Goal: Transaction & Acquisition: Purchase product/service

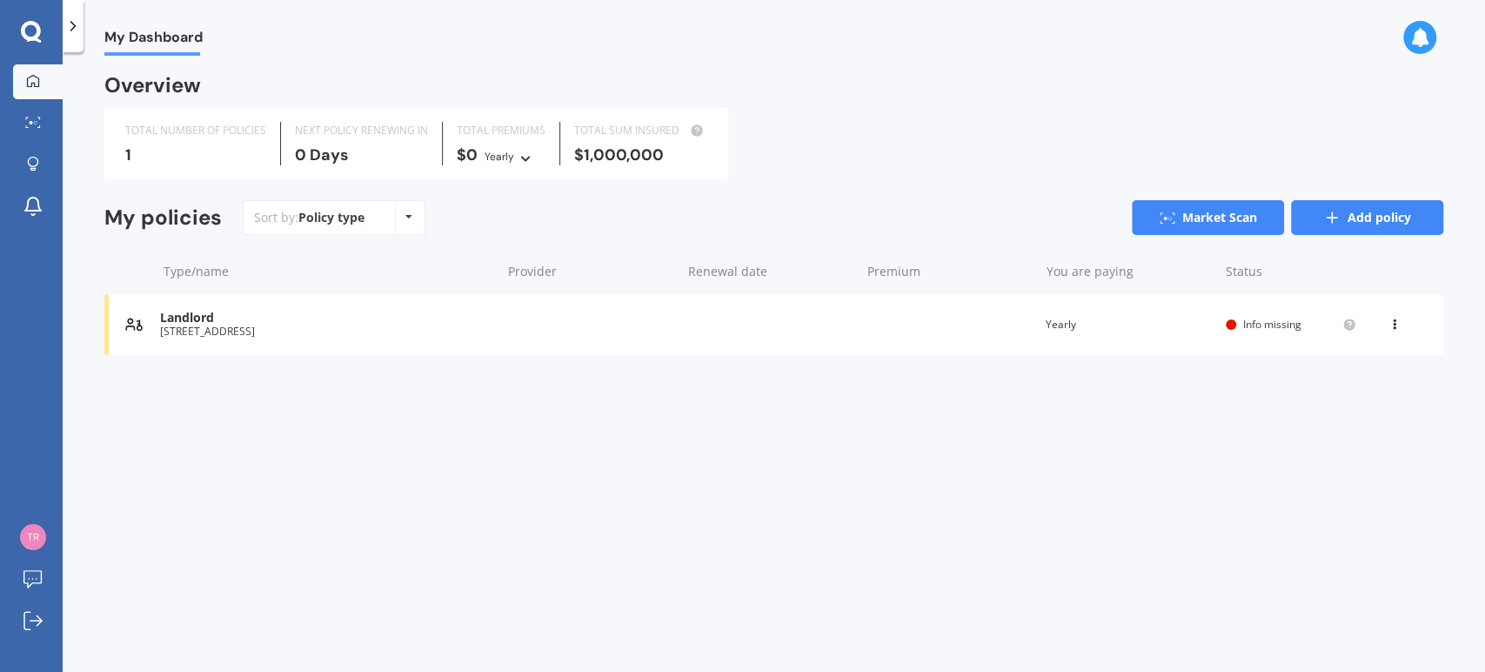
click at [1365, 214] on link "Add policy" at bounding box center [1367, 217] width 152 height 35
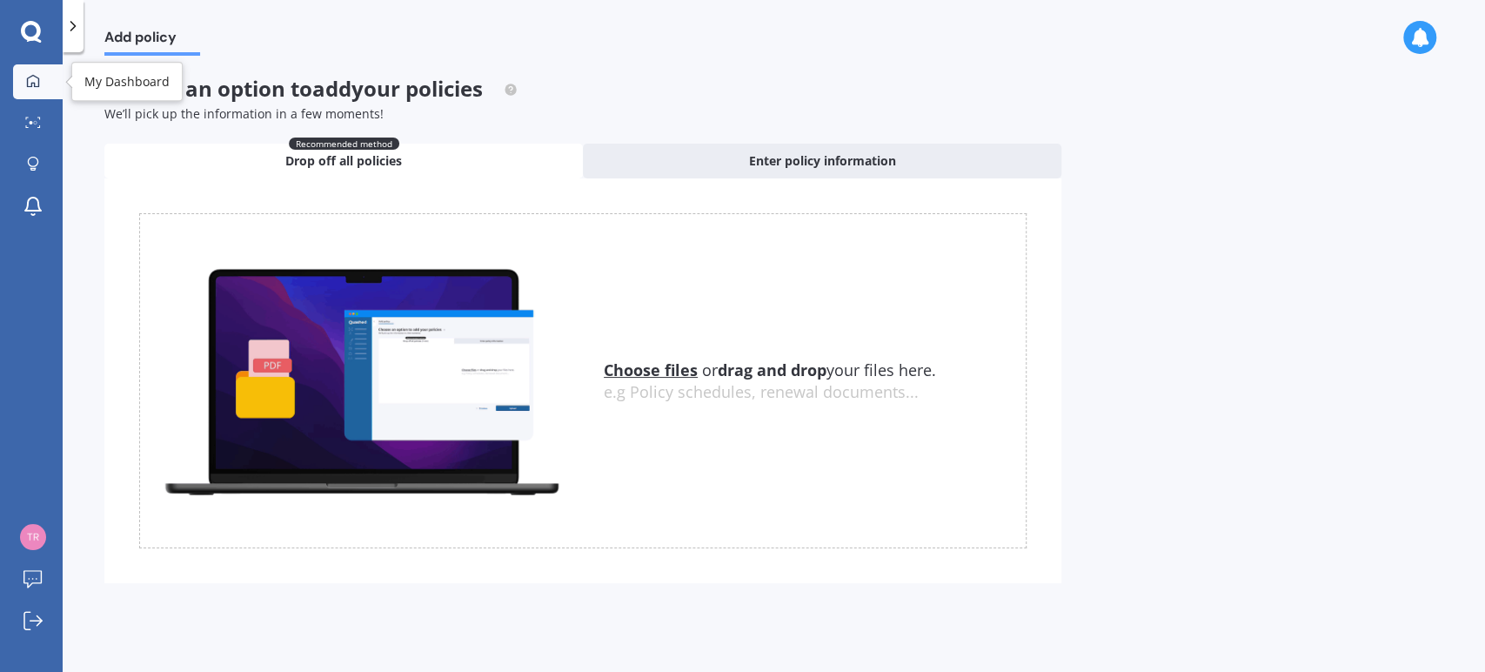
click at [33, 77] on icon at bounding box center [33, 81] width 14 height 14
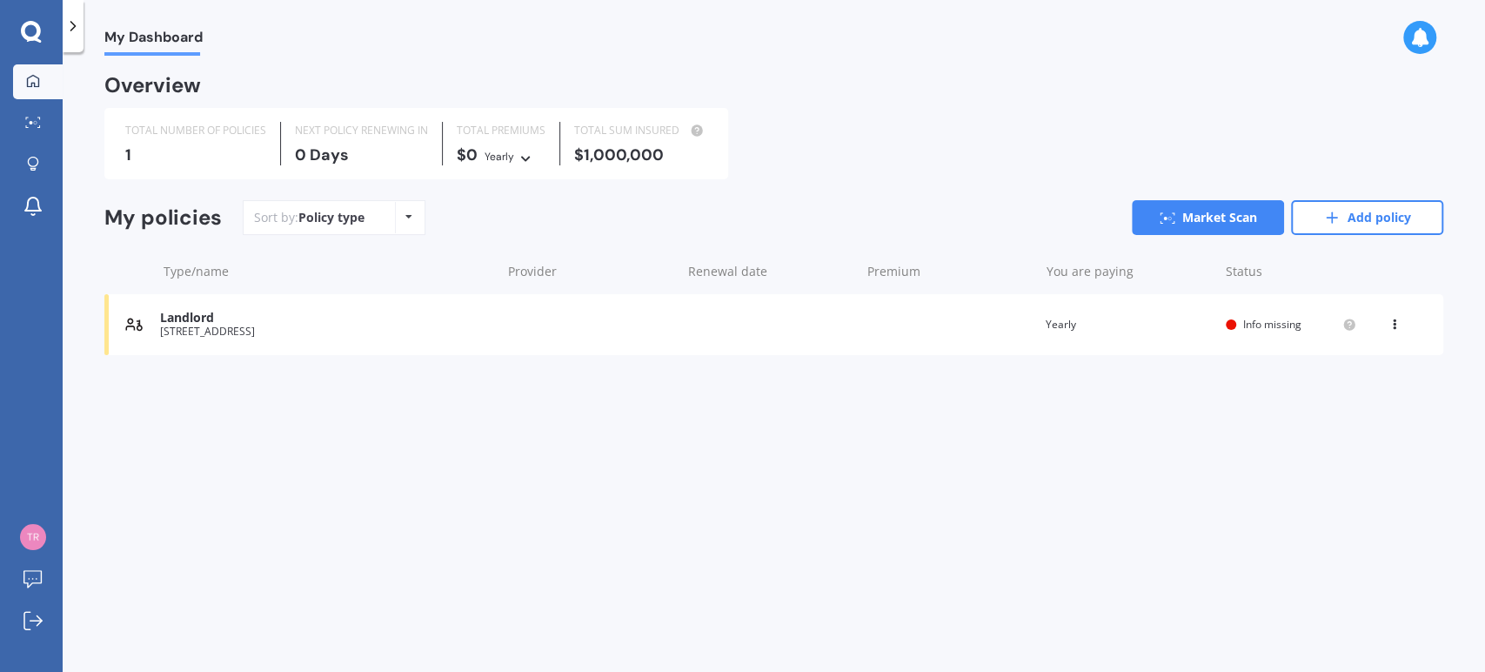
click at [395, 224] on div "Policy type Alphabetical Date added Renewing next" at bounding box center [408, 217] width 27 height 31
click at [1208, 220] on link "Market Scan" at bounding box center [1208, 217] width 152 height 35
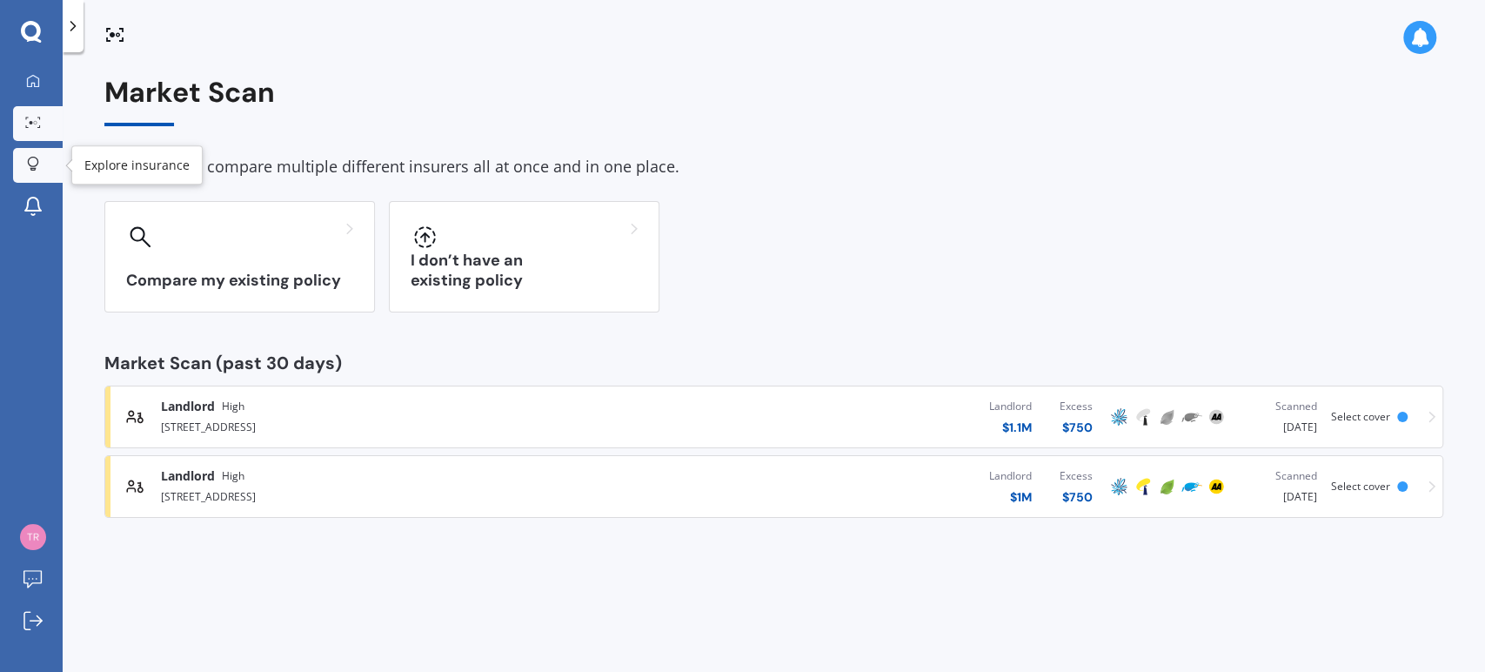
click at [39, 160] on div at bounding box center [33, 165] width 26 height 17
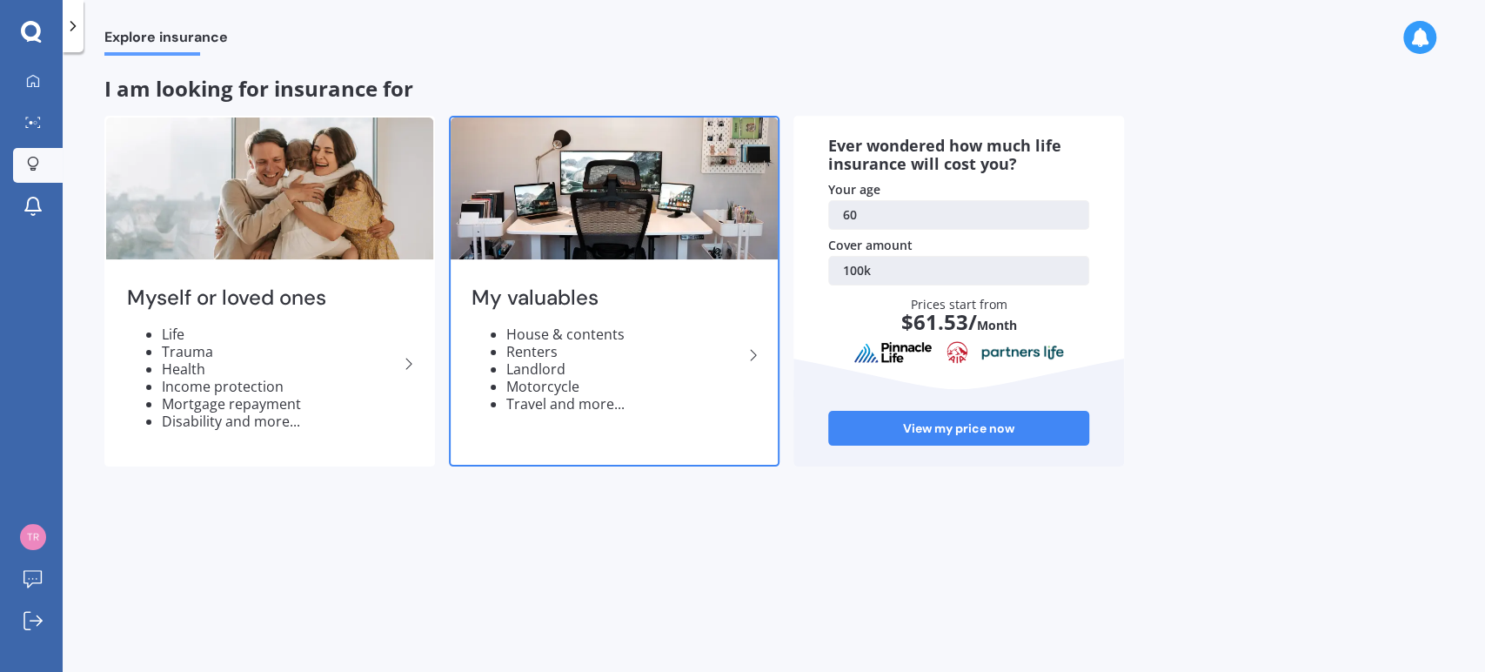
click at [752, 358] on icon at bounding box center [753, 355] width 21 height 21
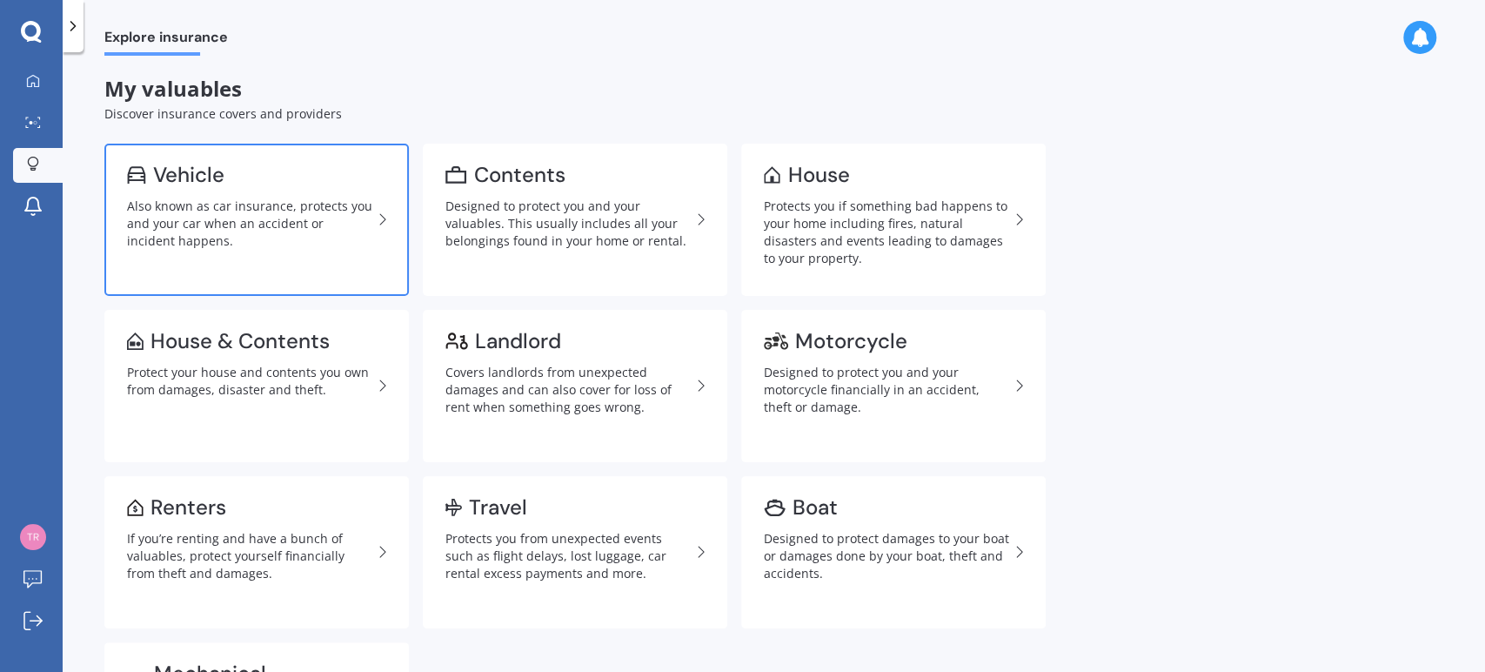
click at [271, 205] on div "Also known as car insurance, protects you and your car when an accident or inci…" at bounding box center [249, 223] width 245 height 52
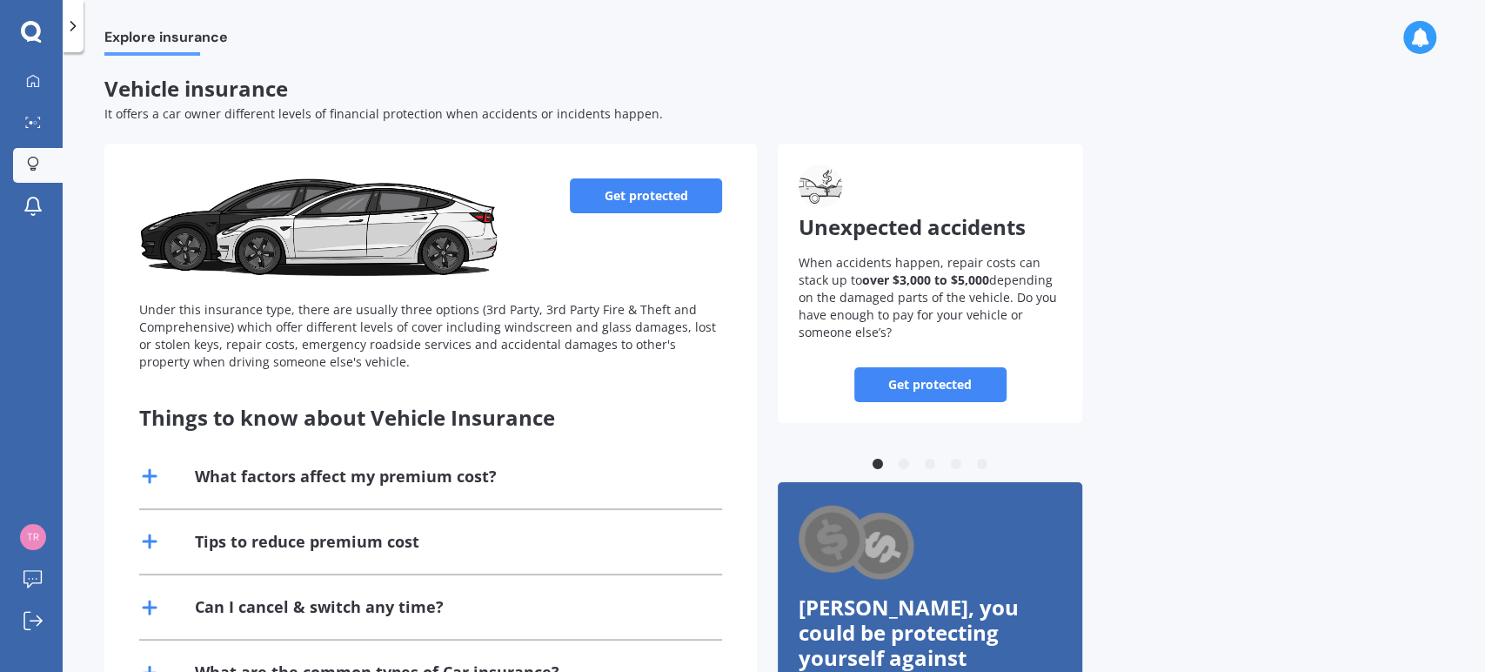
click at [689, 190] on link "Get protected" at bounding box center [646, 195] width 152 height 35
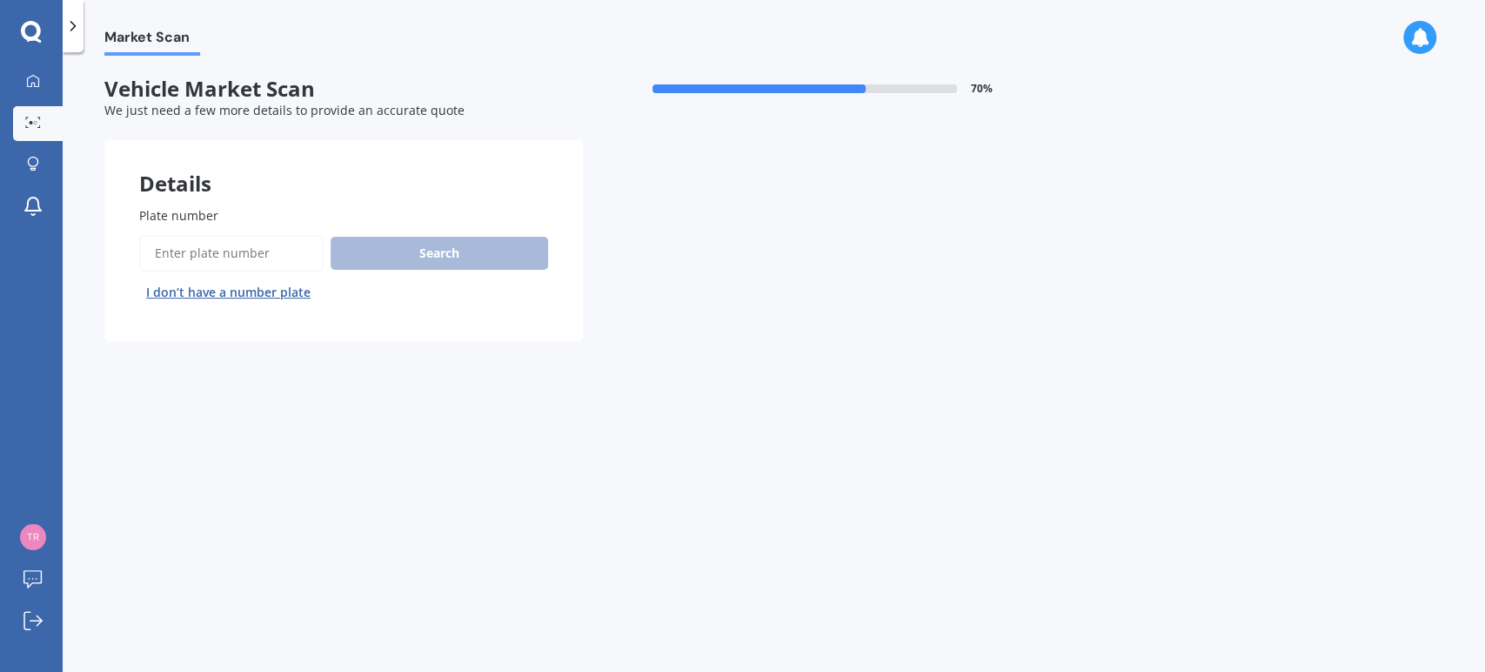
click at [223, 258] on input "Plate number" at bounding box center [231, 253] width 184 height 37
type input "RJW653"
click at [452, 243] on button "Search" at bounding box center [440, 253] width 218 height 33
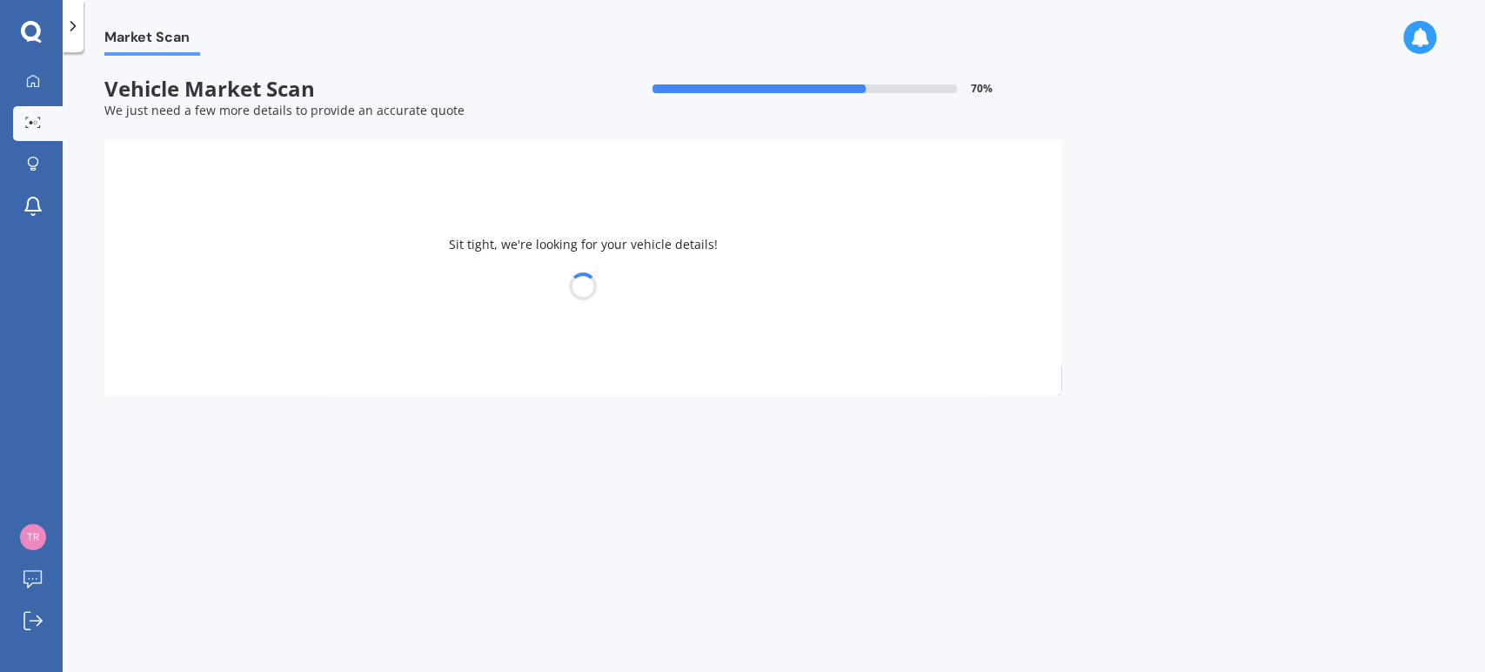
select select "SUZUKI"
select select "FRONX"
select select "02"
select select "12"
select select "1964"
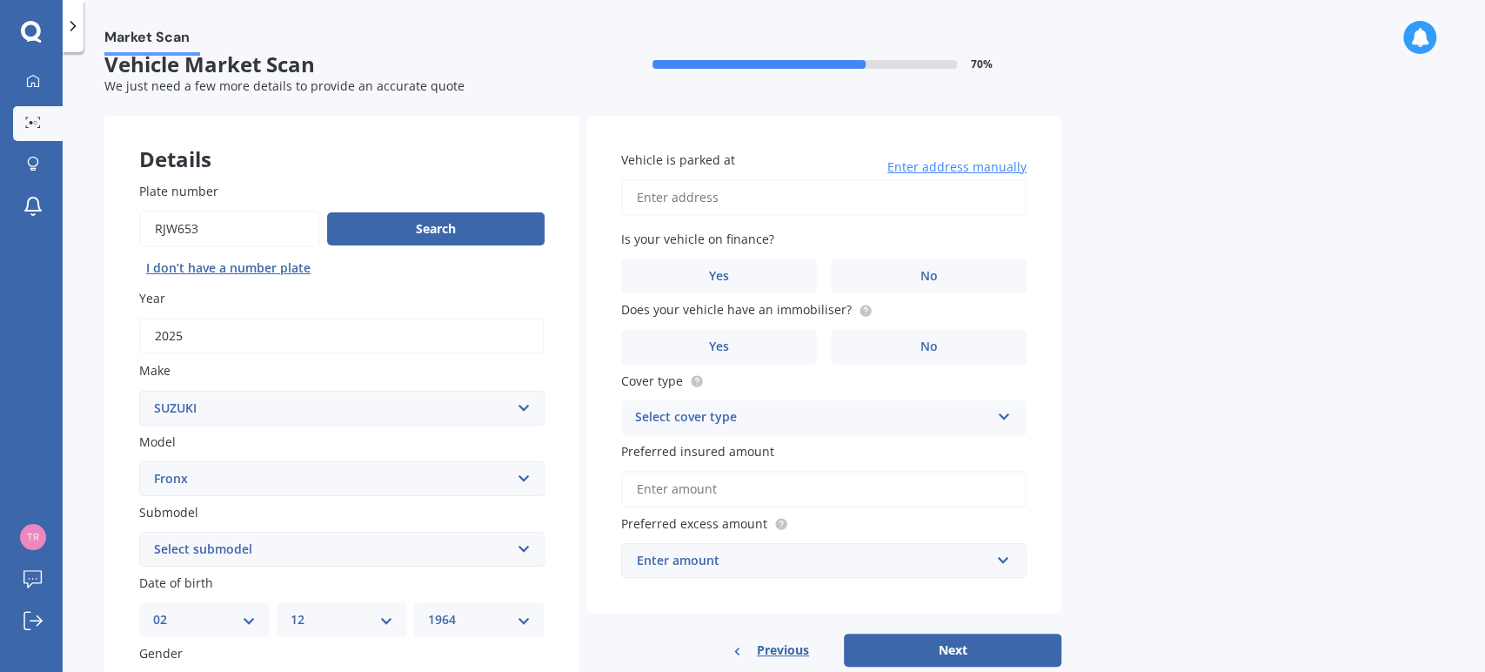
scroll to position [30, 0]
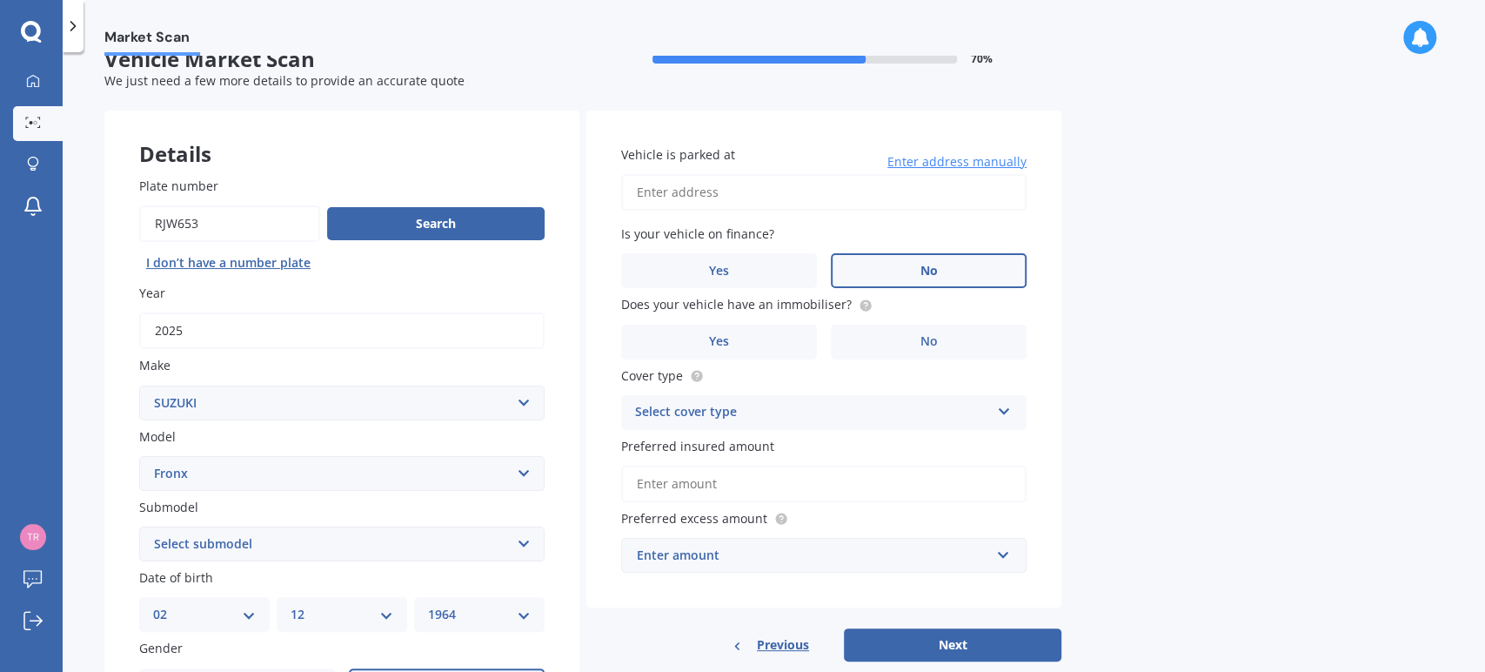
click at [950, 260] on label "No" at bounding box center [929, 270] width 196 height 35
click at [0, 0] on input "No" at bounding box center [0, 0] width 0 height 0
click at [835, 188] on input "Vehicle is parked at" at bounding box center [823, 192] width 405 height 37
type input "[STREET_ADDRESS]"
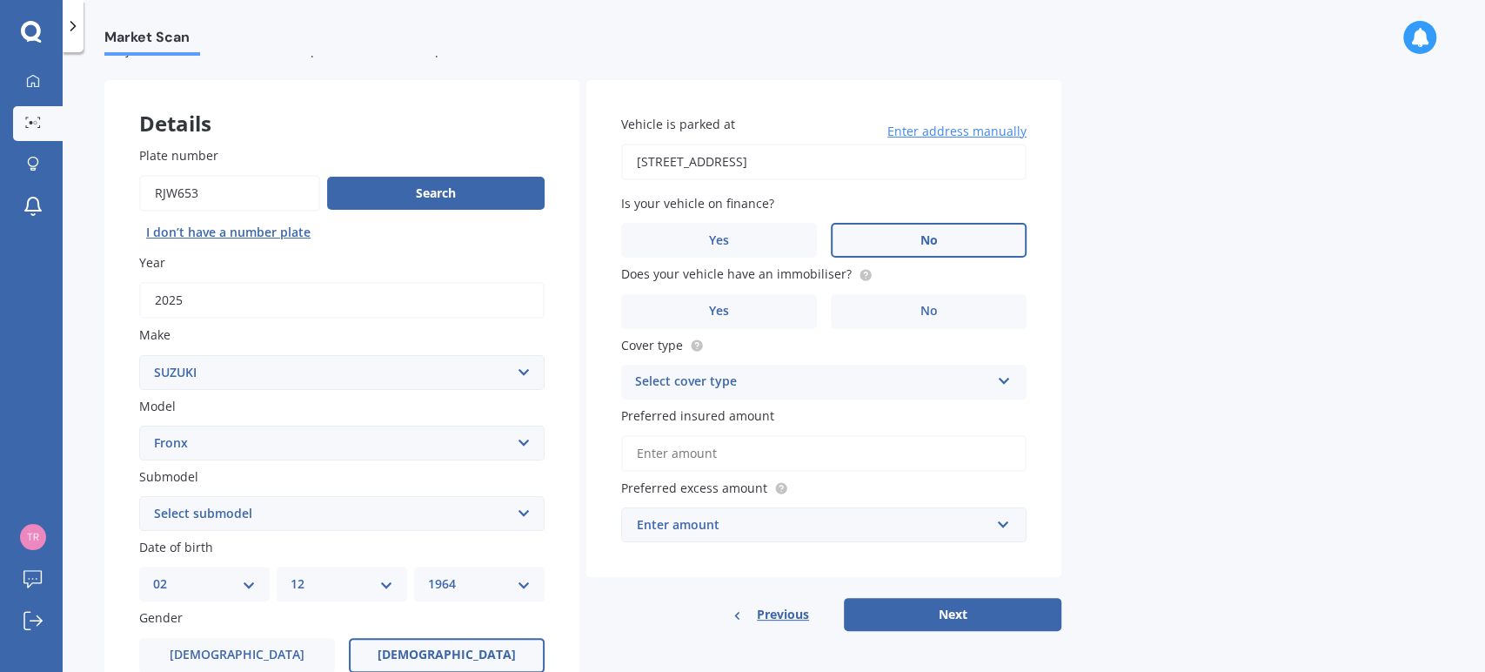
scroll to position [77, 0]
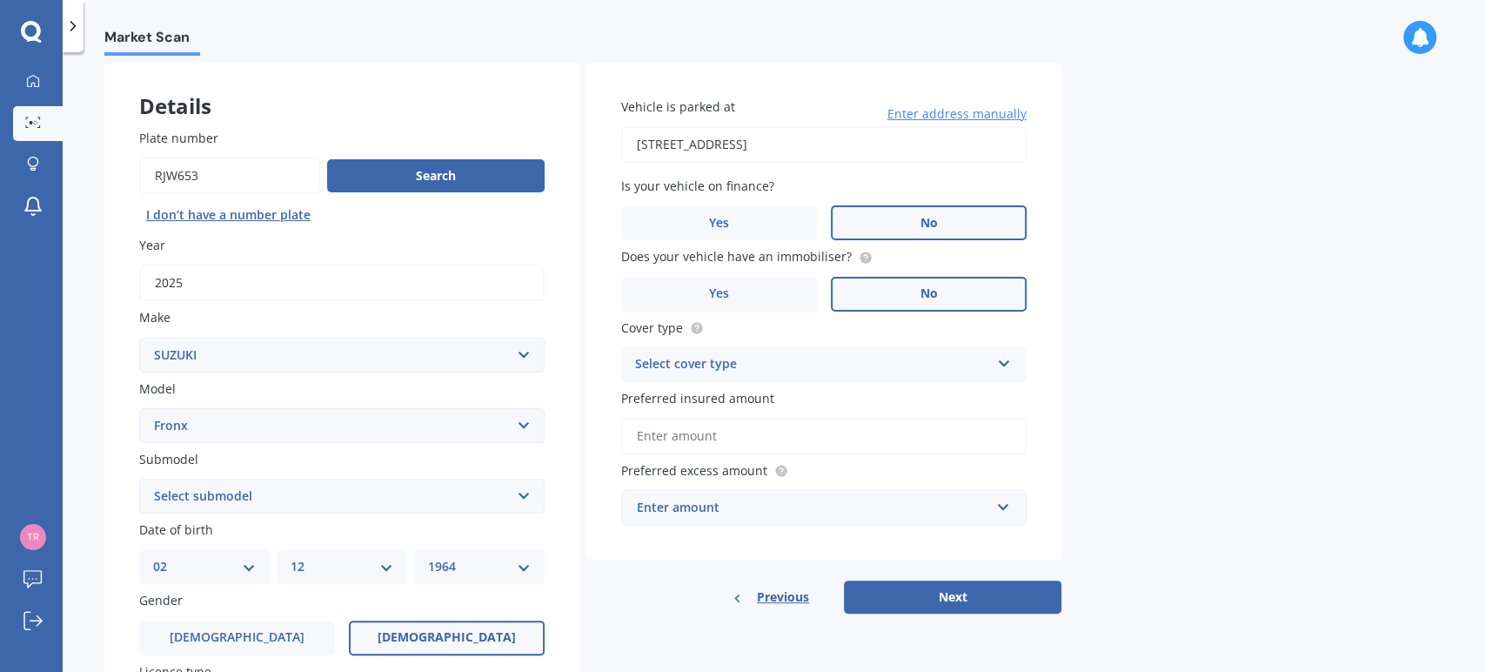
click at [940, 292] on label "No" at bounding box center [929, 294] width 196 height 35
click at [0, 0] on input "No" at bounding box center [0, 0] width 0 height 0
click at [1003, 362] on icon at bounding box center [1004, 360] width 15 height 12
click at [924, 392] on div "Comprehensive" at bounding box center [824, 398] width 404 height 31
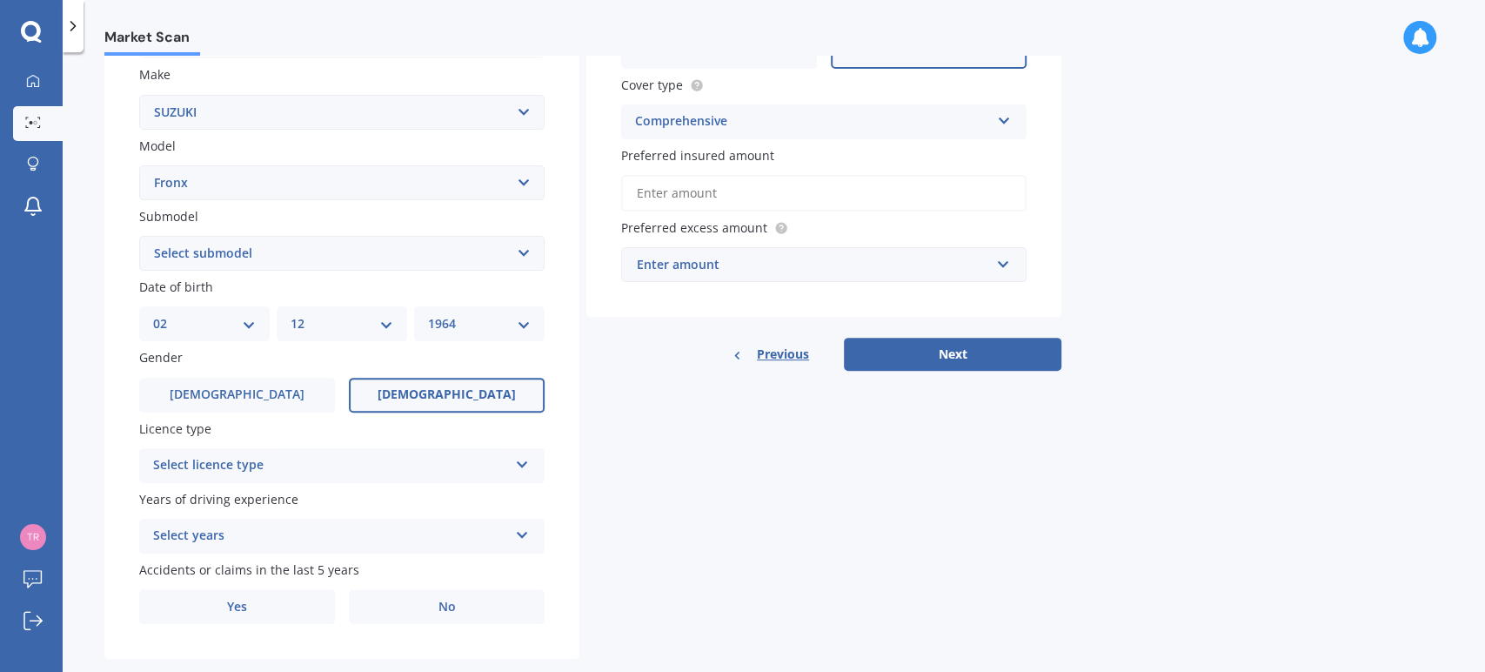
scroll to position [351, 0]
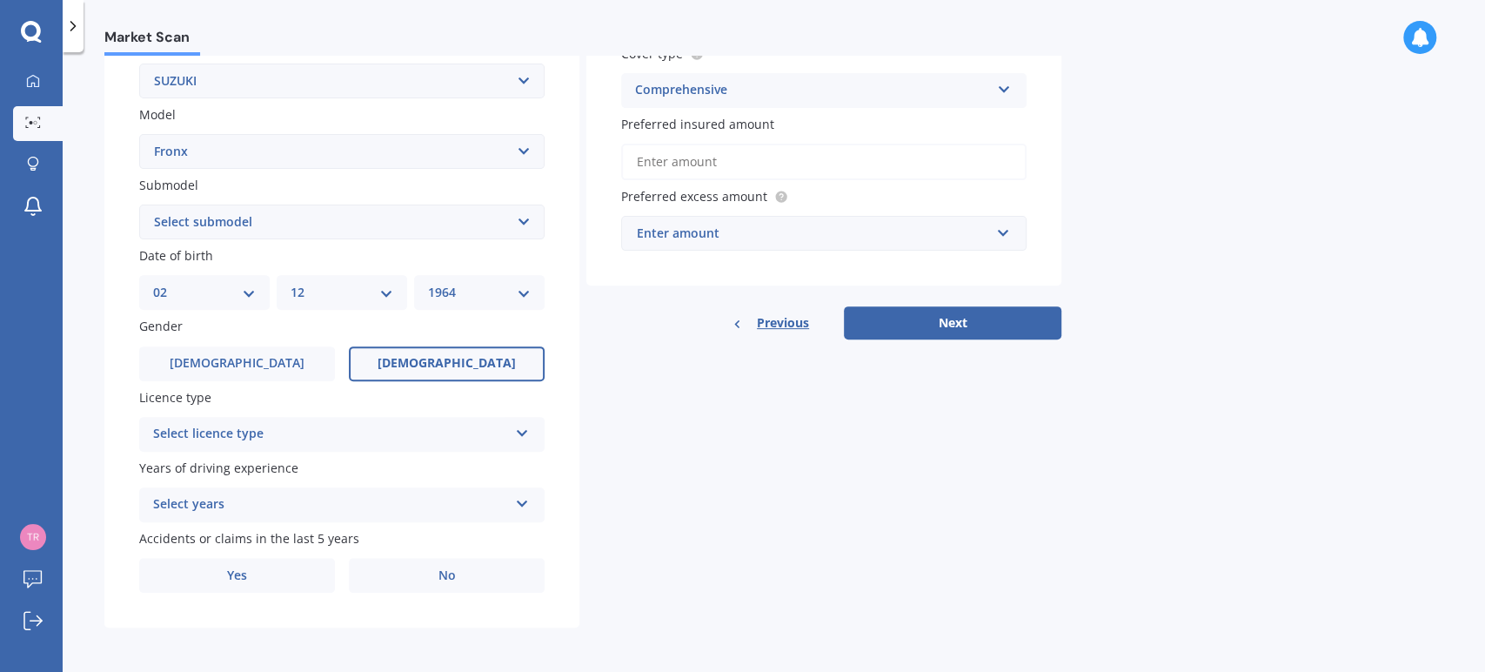
click at [524, 432] on icon at bounding box center [522, 430] width 15 height 12
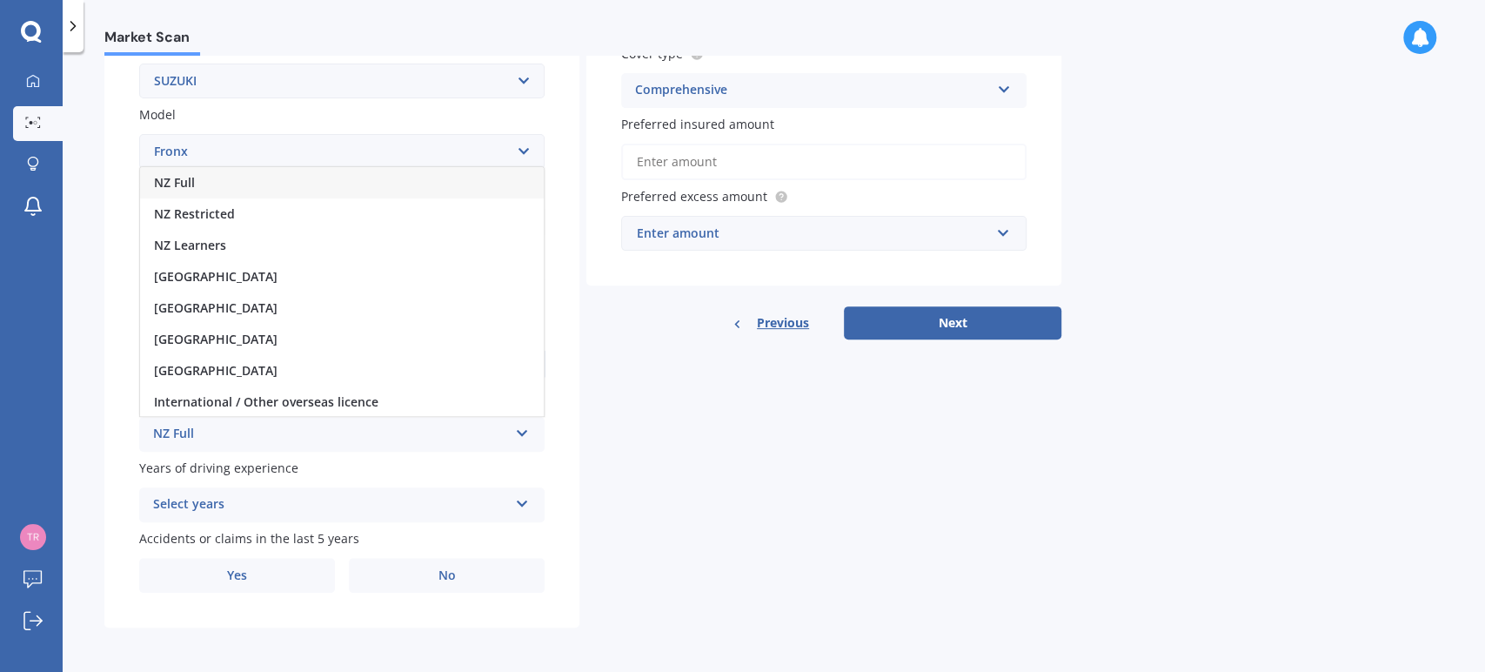
click at [378, 177] on div "NZ Full" at bounding box center [342, 182] width 404 height 31
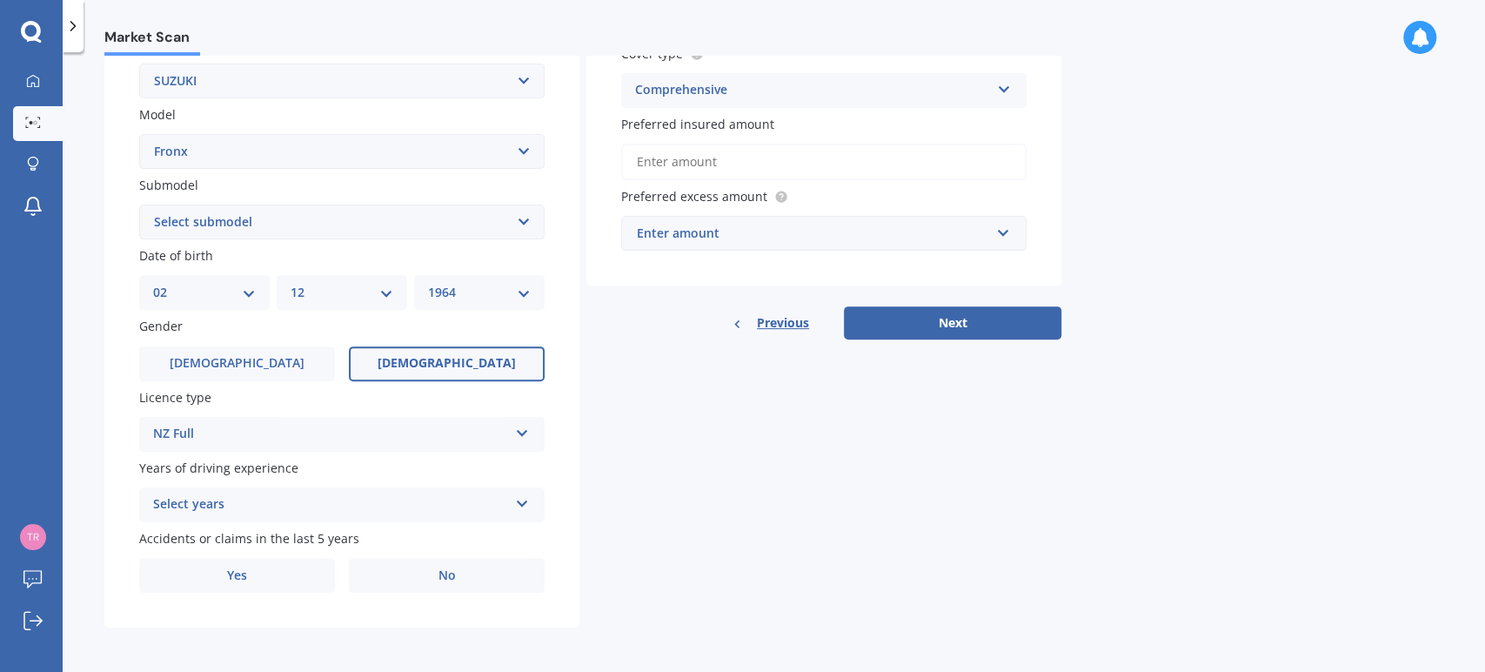
click at [524, 498] on icon at bounding box center [522, 500] width 15 height 12
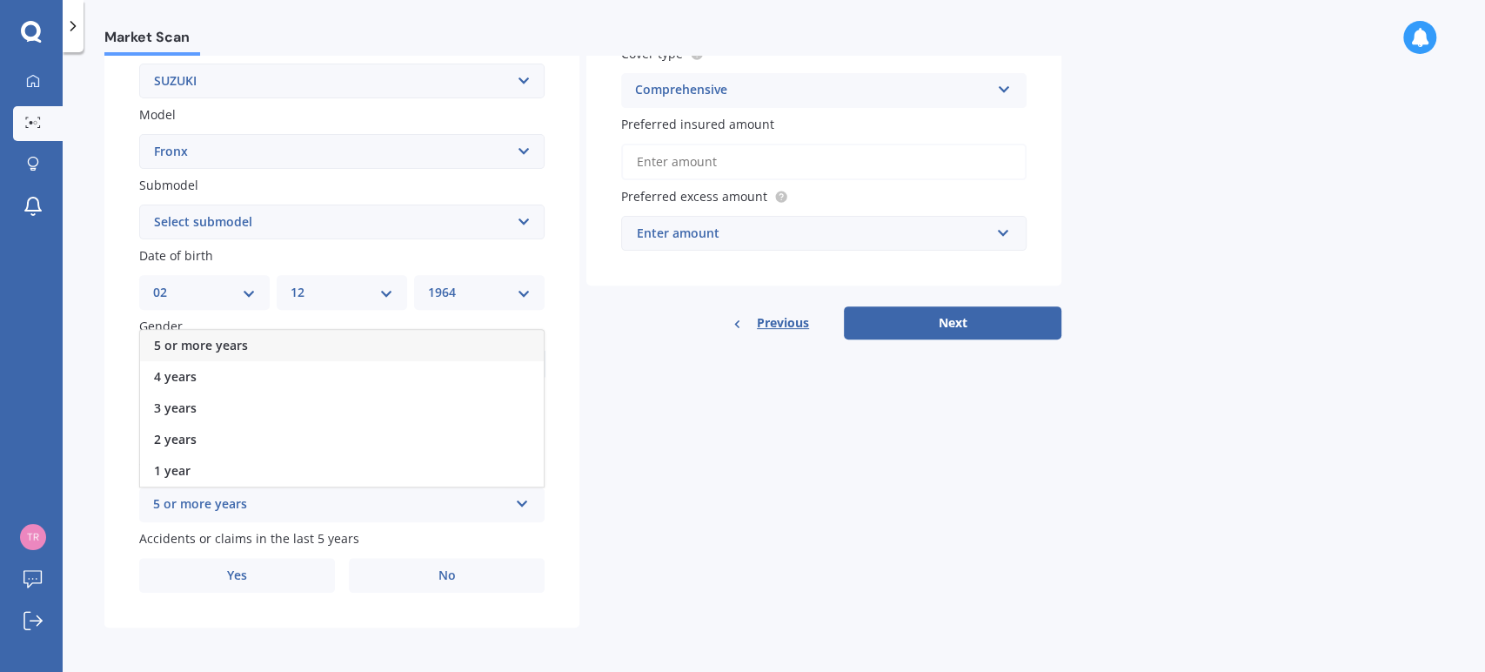
click at [519, 327] on label "Gender" at bounding box center [338, 326] width 398 height 18
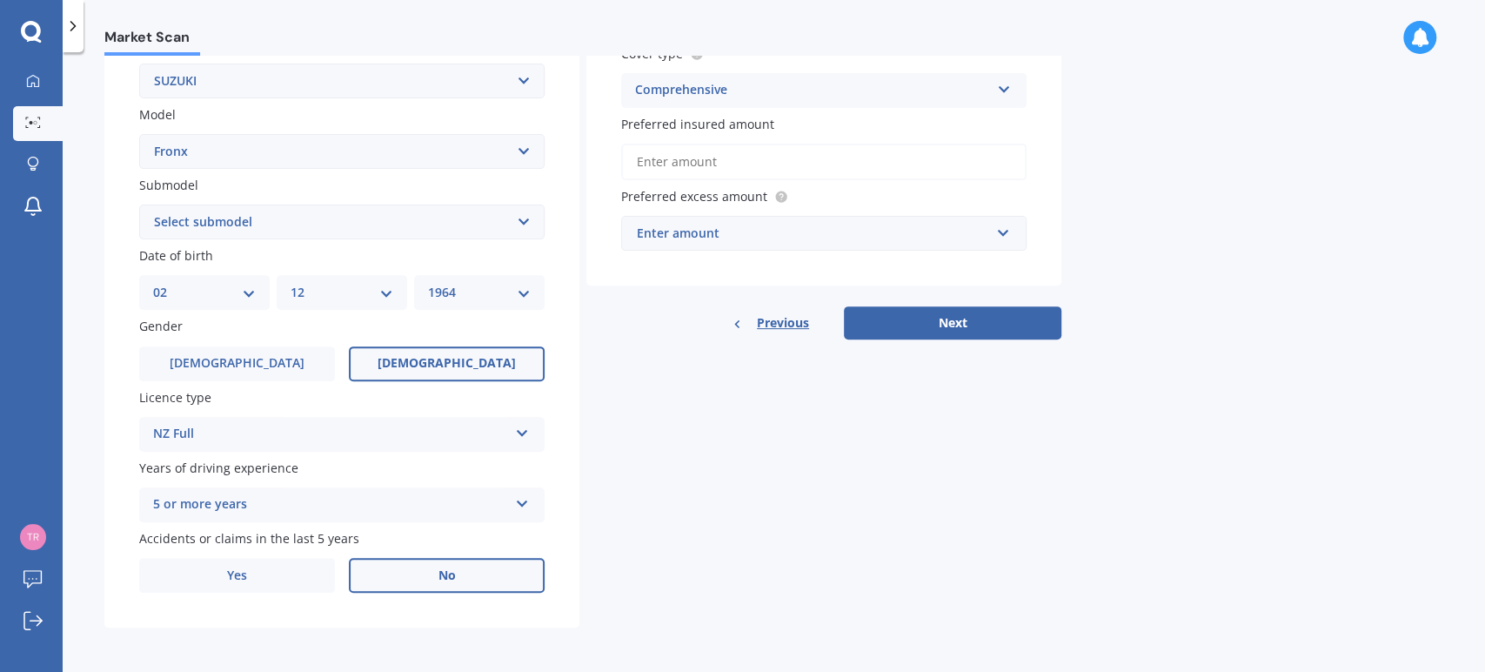
click at [459, 573] on label "No" at bounding box center [447, 575] width 196 height 35
click at [0, 0] on input "No" at bounding box center [0, 0] width 0 height 0
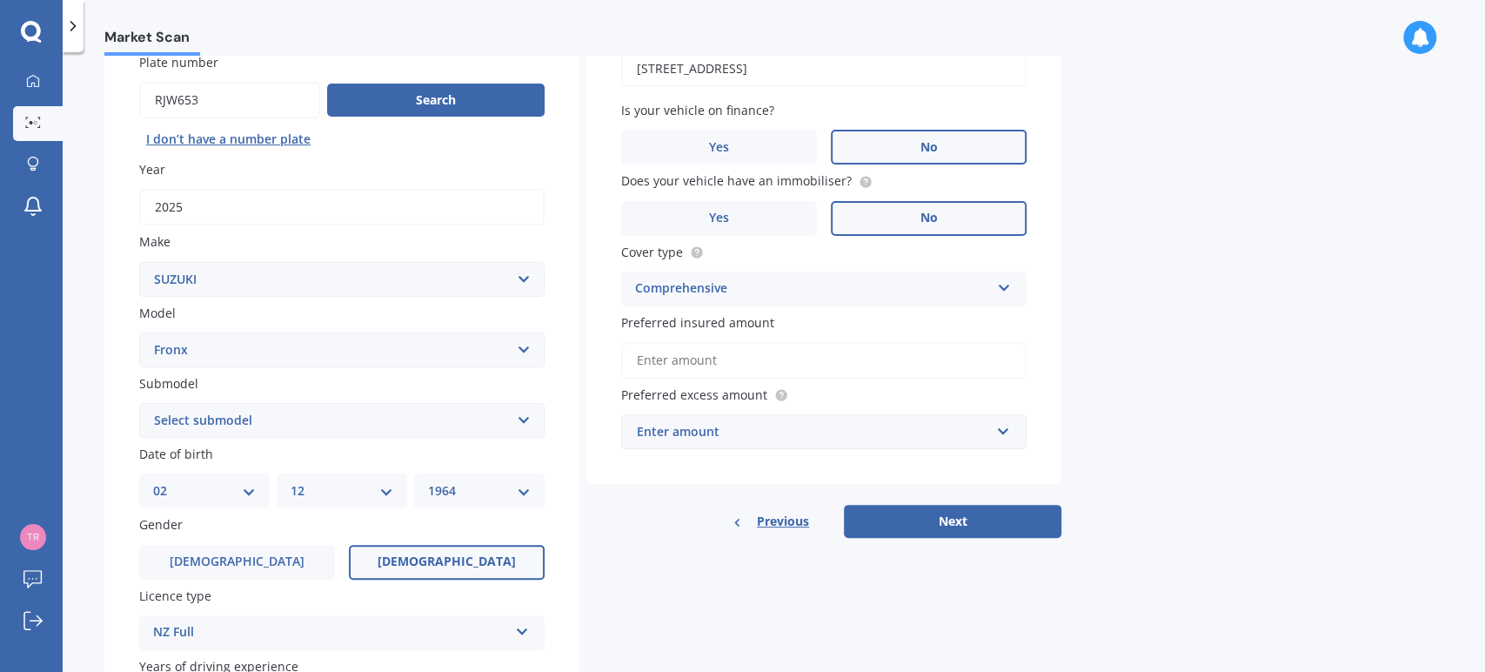
scroll to position [155, 0]
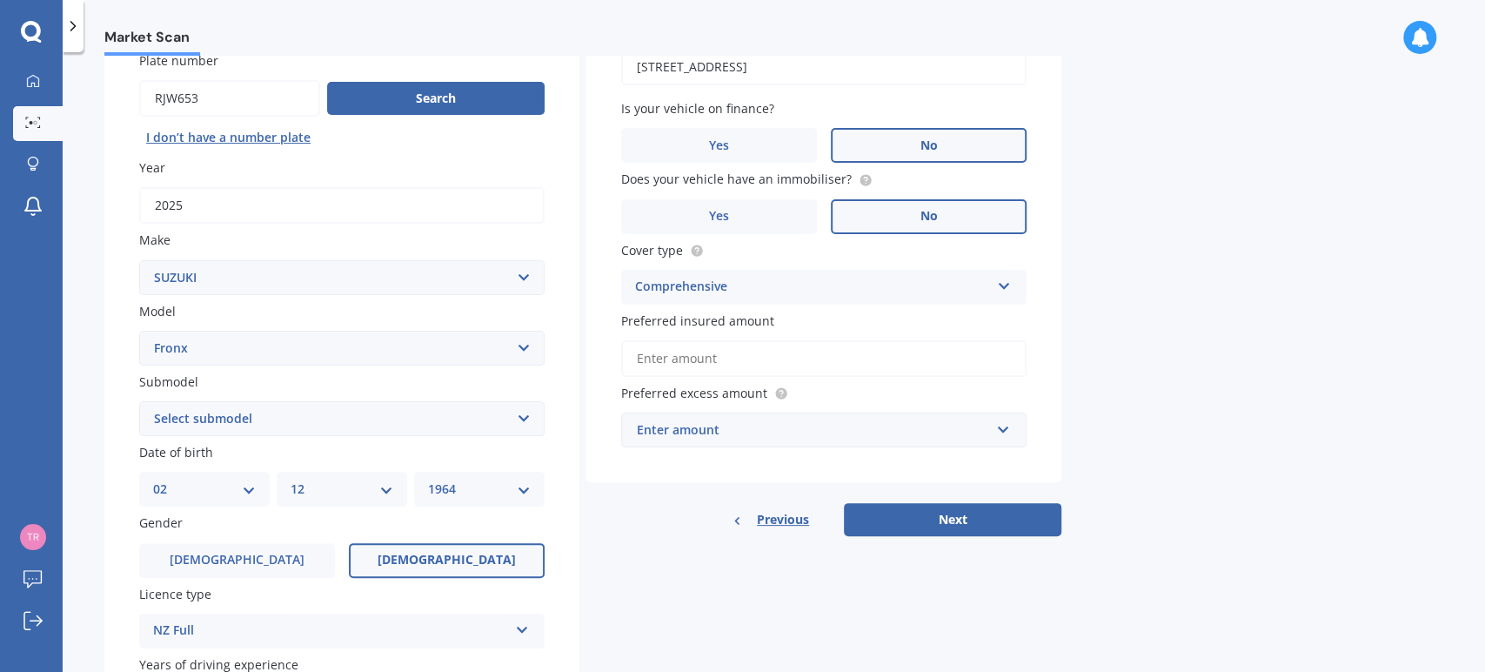
click at [906, 355] on input "Preferred insured amount" at bounding box center [823, 358] width 405 height 37
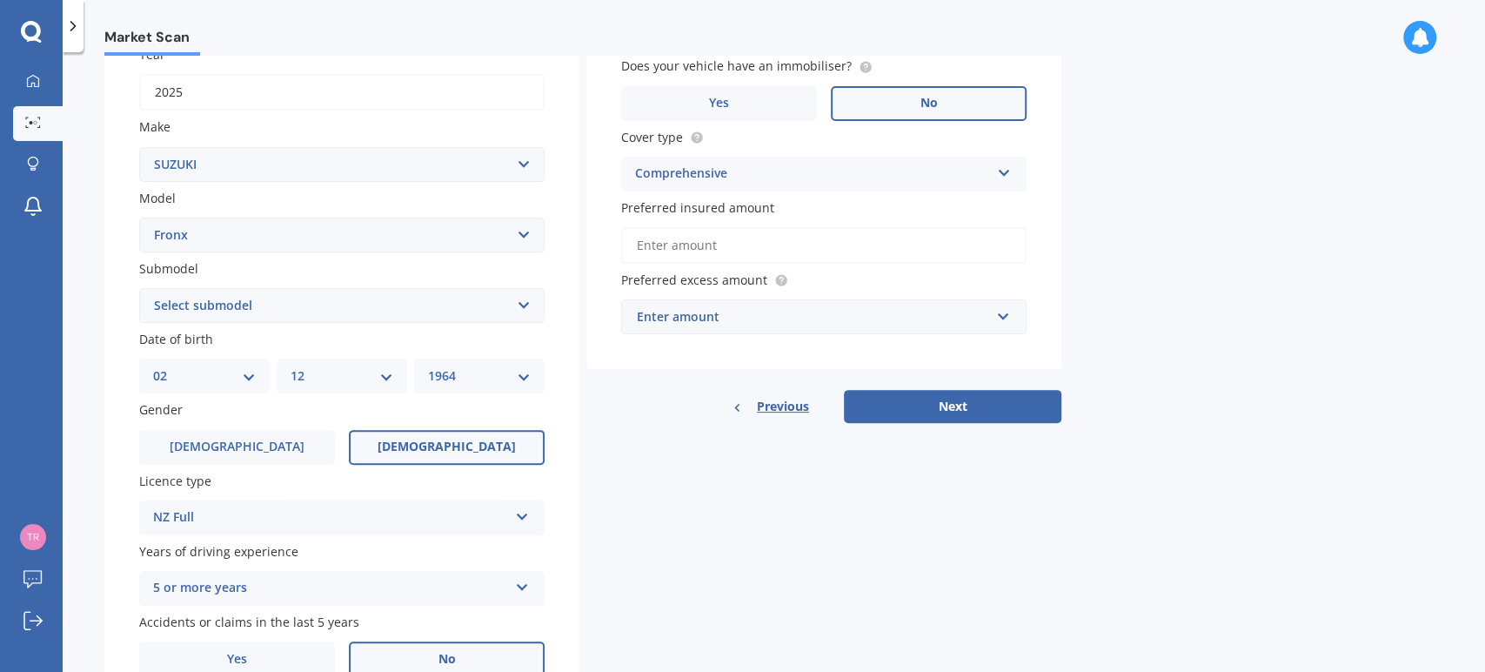
scroll to position [271, 0]
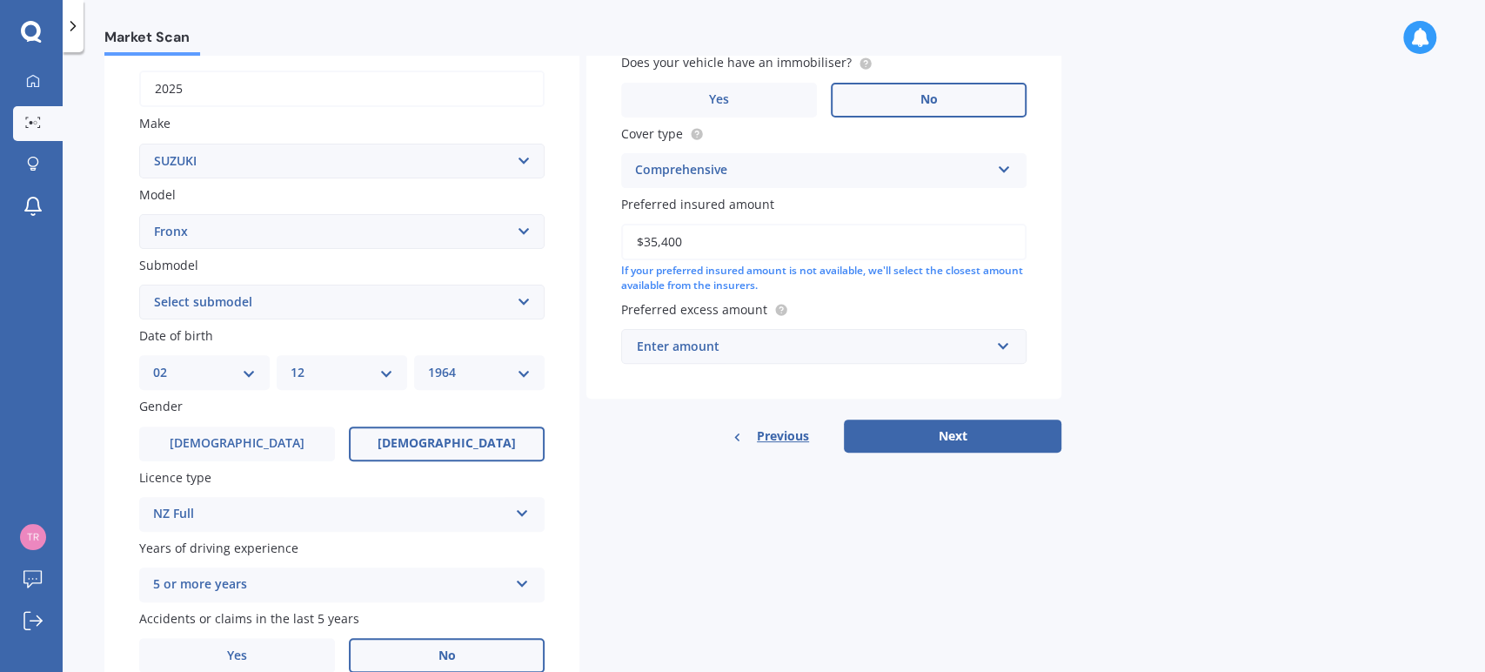
type input "$35,400"
click at [1002, 343] on input "text" at bounding box center [818, 346] width 390 height 33
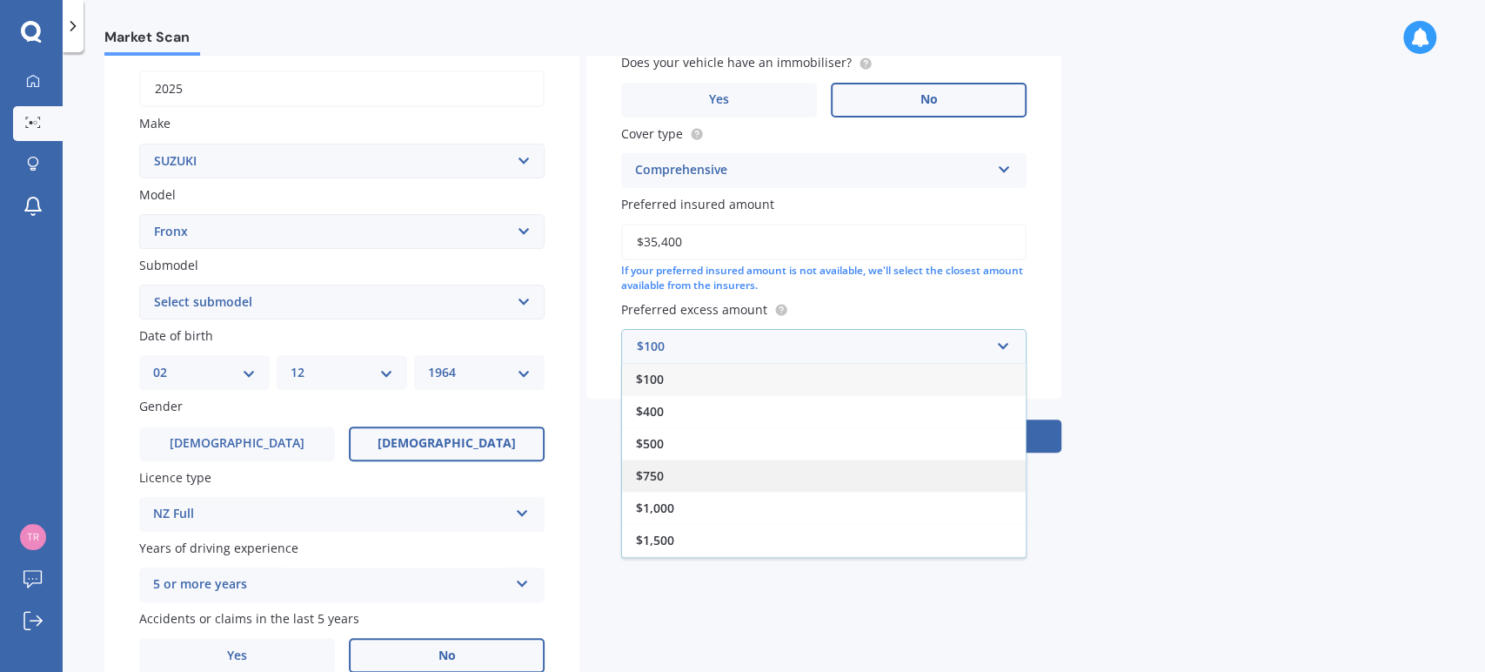
click at [890, 473] on div "$750" at bounding box center [824, 475] width 404 height 32
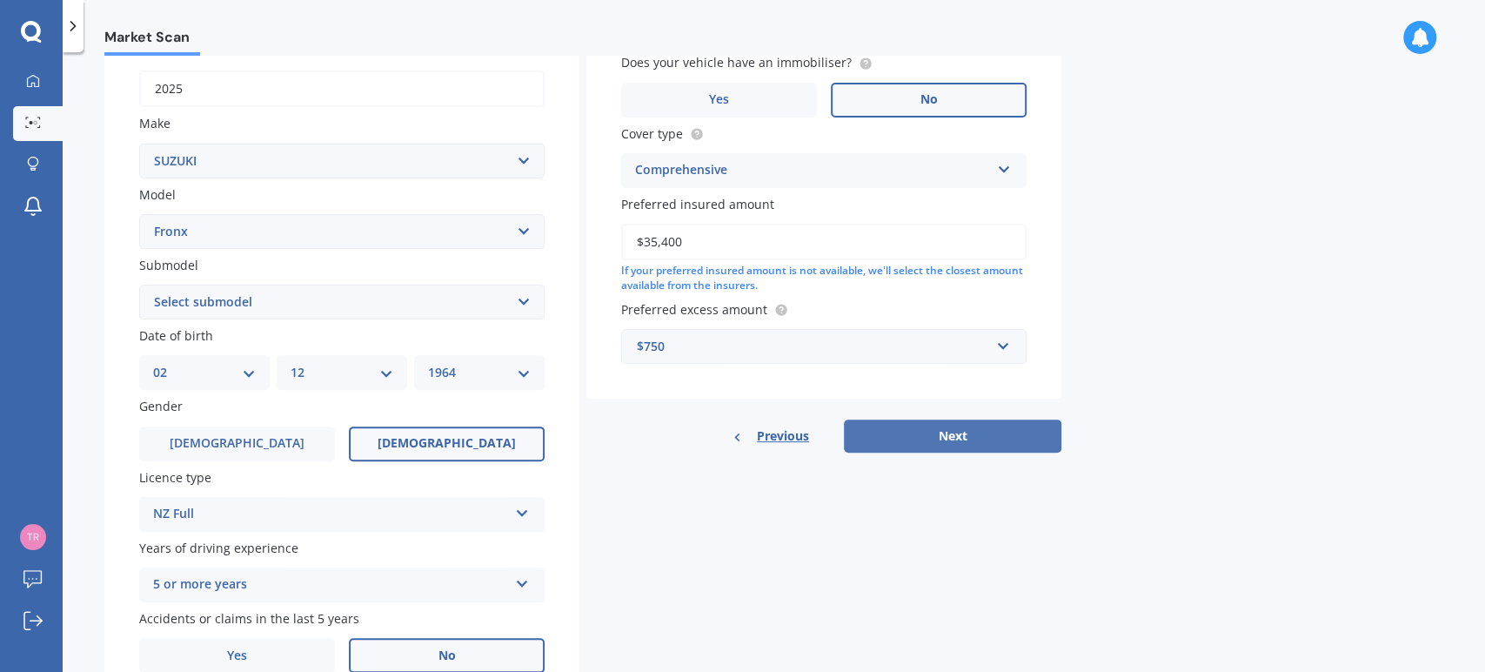
click at [940, 428] on button "Next" at bounding box center [953, 435] width 218 height 33
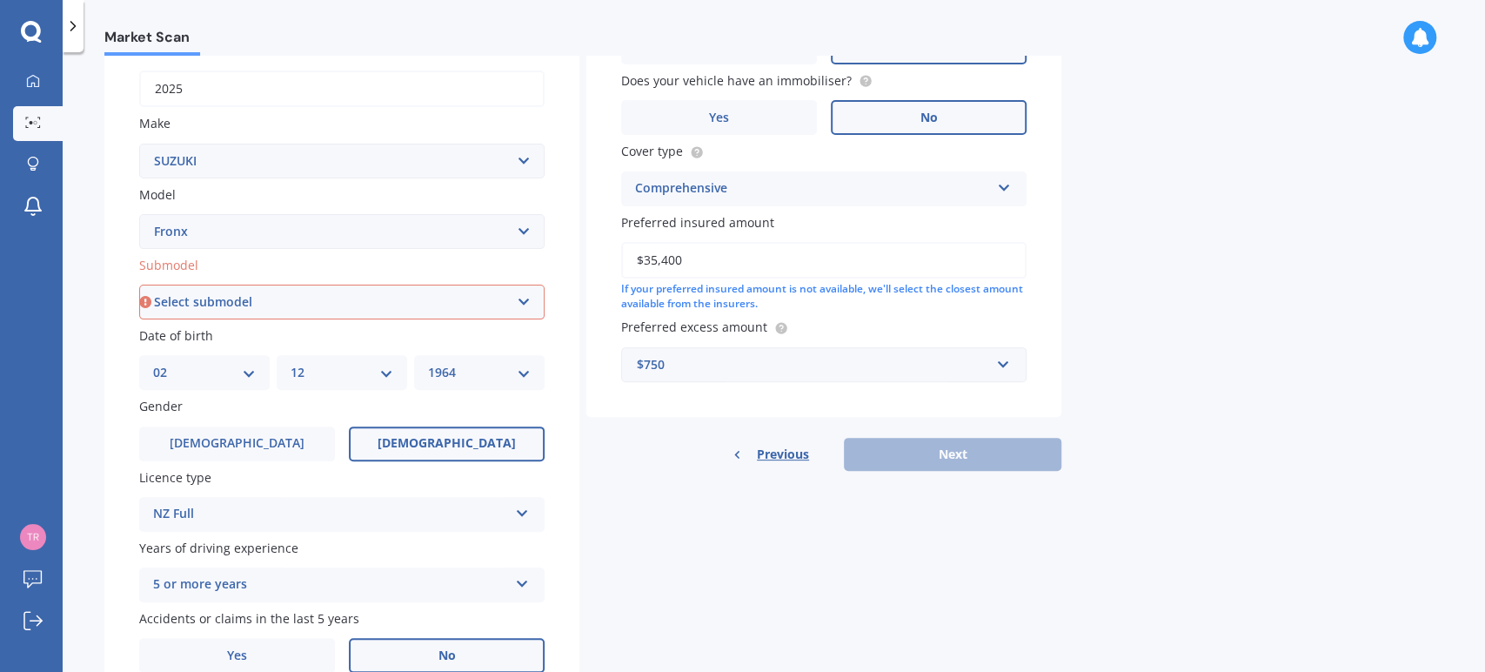
click at [529, 298] on select "Select submodel Auto" at bounding box center [341, 301] width 405 height 35
select select "AUTO"
click at [139, 284] on select "Select submodel Auto" at bounding box center [341, 301] width 405 height 35
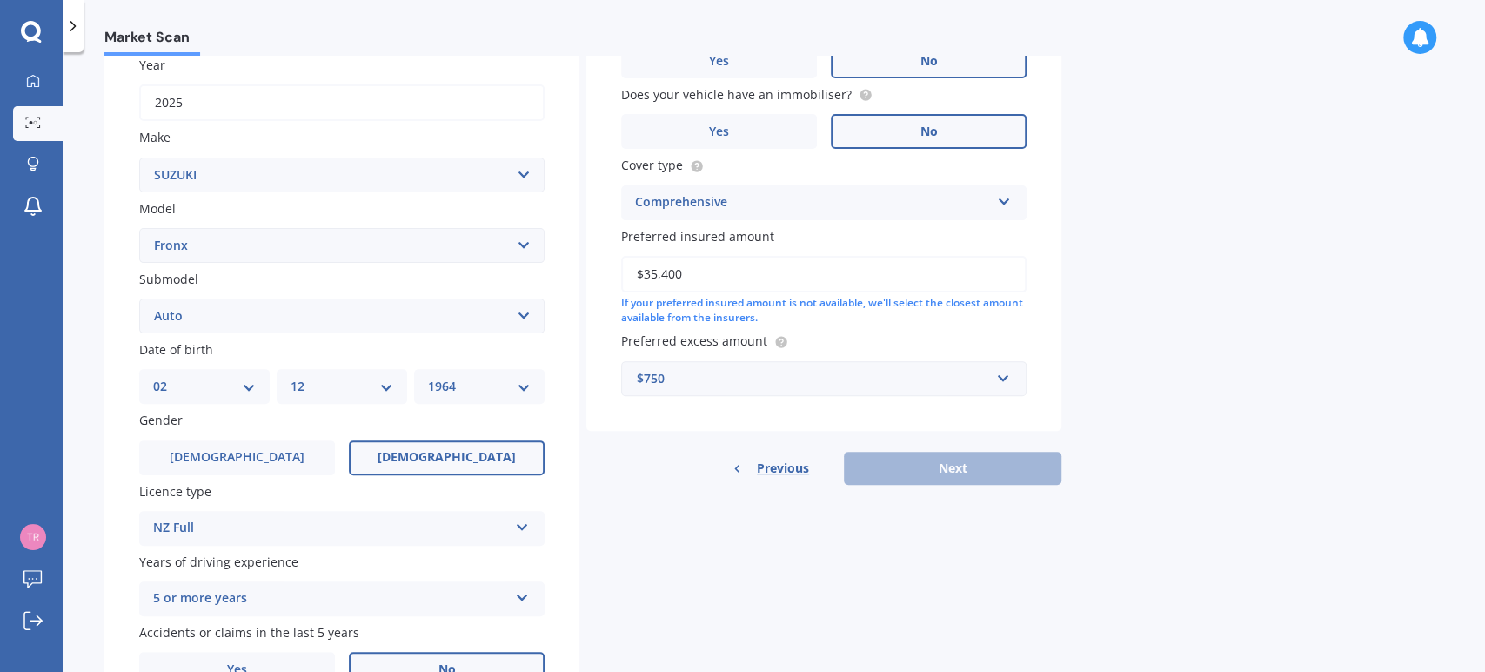
scroll to position [351, 0]
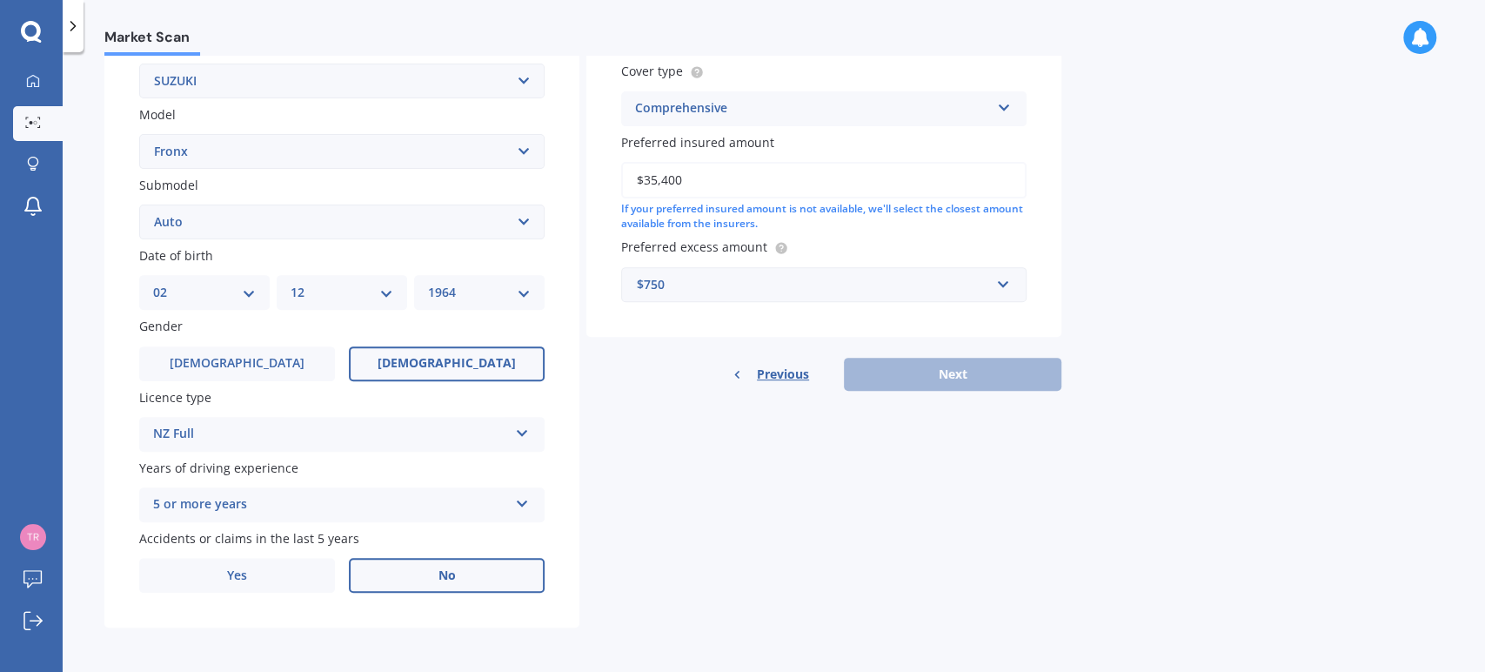
click at [965, 369] on div "Previous Next" at bounding box center [823, 374] width 475 height 33
click at [968, 366] on div "Previous Next" at bounding box center [823, 374] width 475 height 33
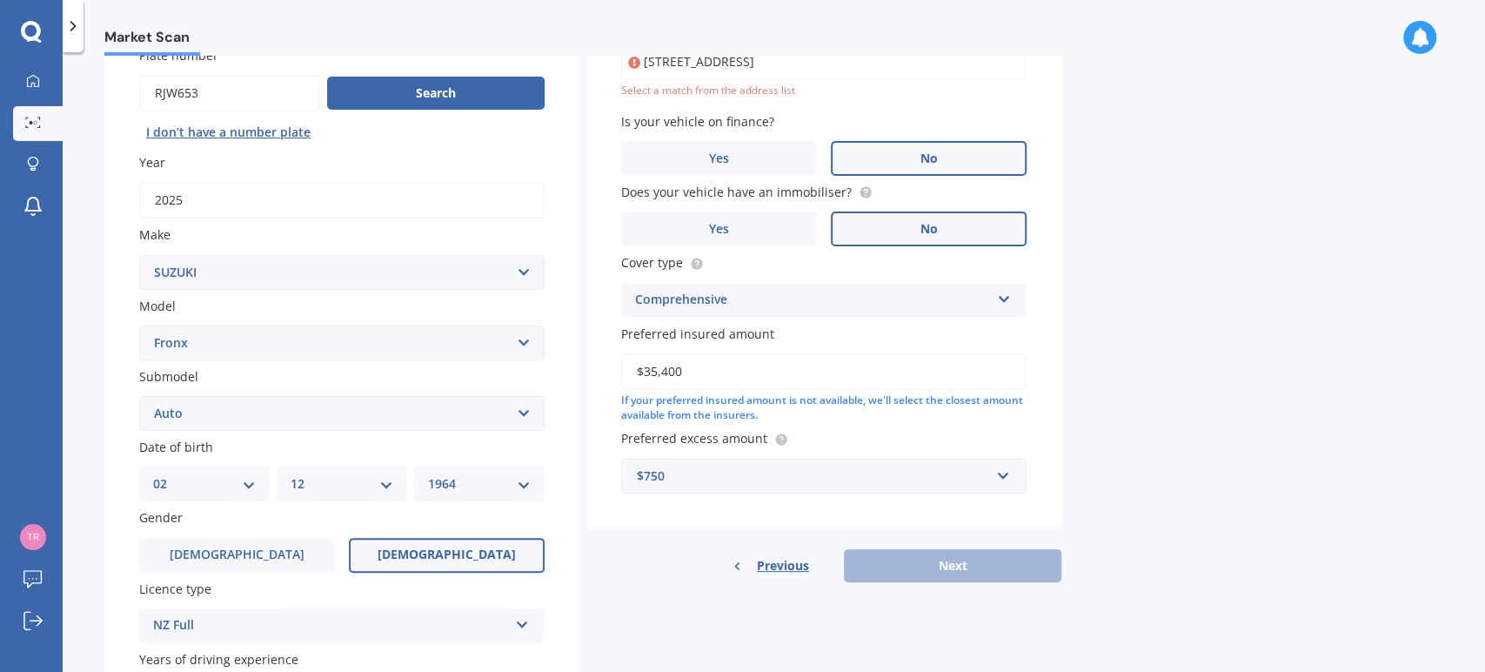
scroll to position [91, 0]
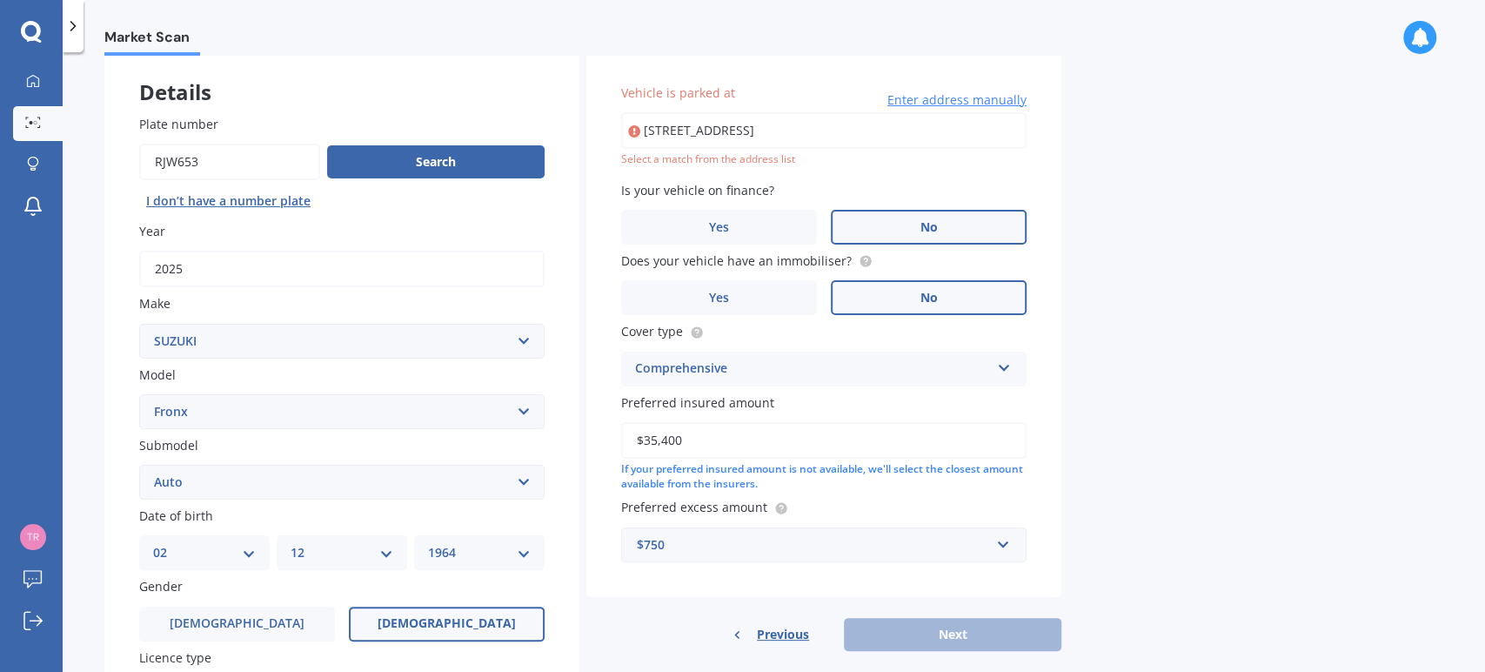
click at [833, 136] on input "[STREET_ADDRESS]" at bounding box center [823, 130] width 405 height 37
click at [926, 127] on input "[STREET_ADDRESS]" at bounding box center [823, 130] width 405 height 37
click at [974, 98] on span "Enter address manually" at bounding box center [956, 99] width 139 height 17
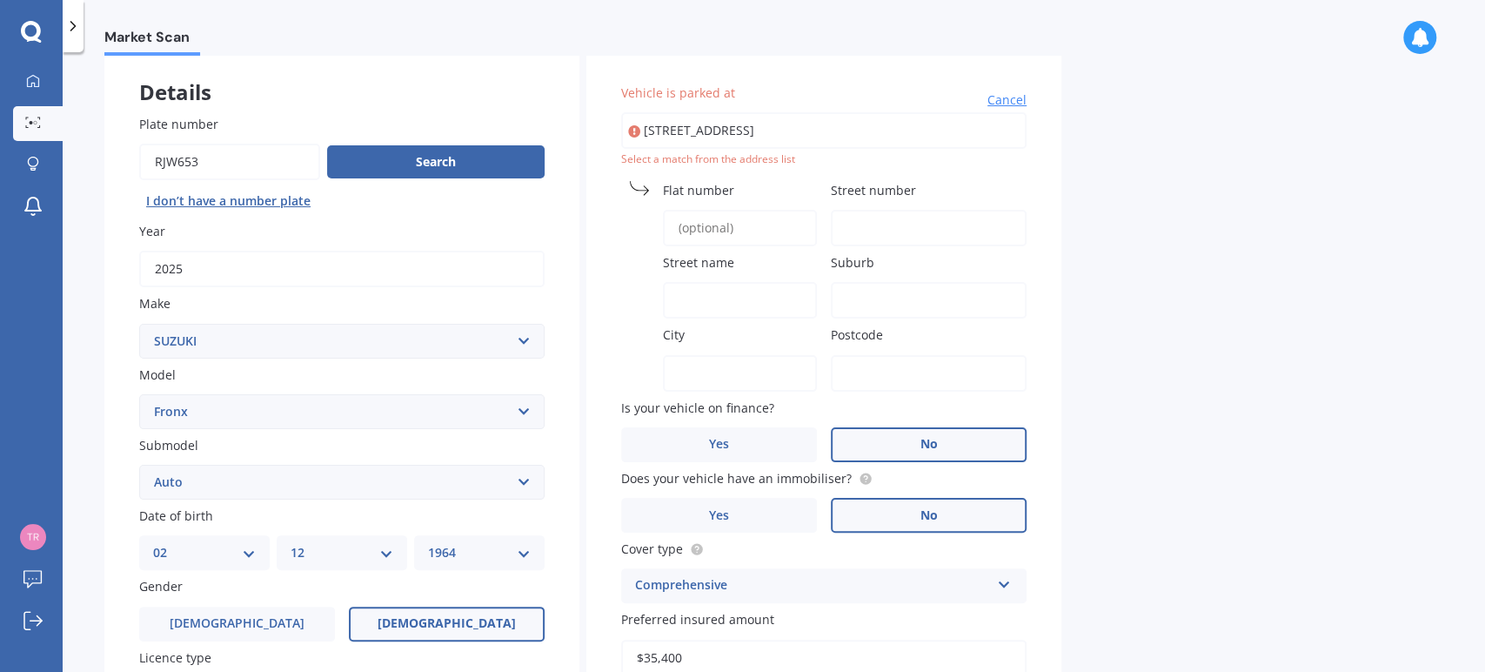
click at [947, 123] on input "[STREET_ADDRESS]" at bounding box center [823, 130] width 405 height 37
click at [746, 126] on input "[STREET_ADDRESS]" at bounding box center [823, 130] width 405 height 37
click at [1206, 156] on div "Market Scan Vehicle Market Scan 70 % We just need a few more details to provide…" at bounding box center [774, 365] width 1422 height 619
click at [925, 188] on label "Street number" at bounding box center [925, 190] width 189 height 18
click at [925, 210] on input "Street number" at bounding box center [929, 228] width 196 height 37
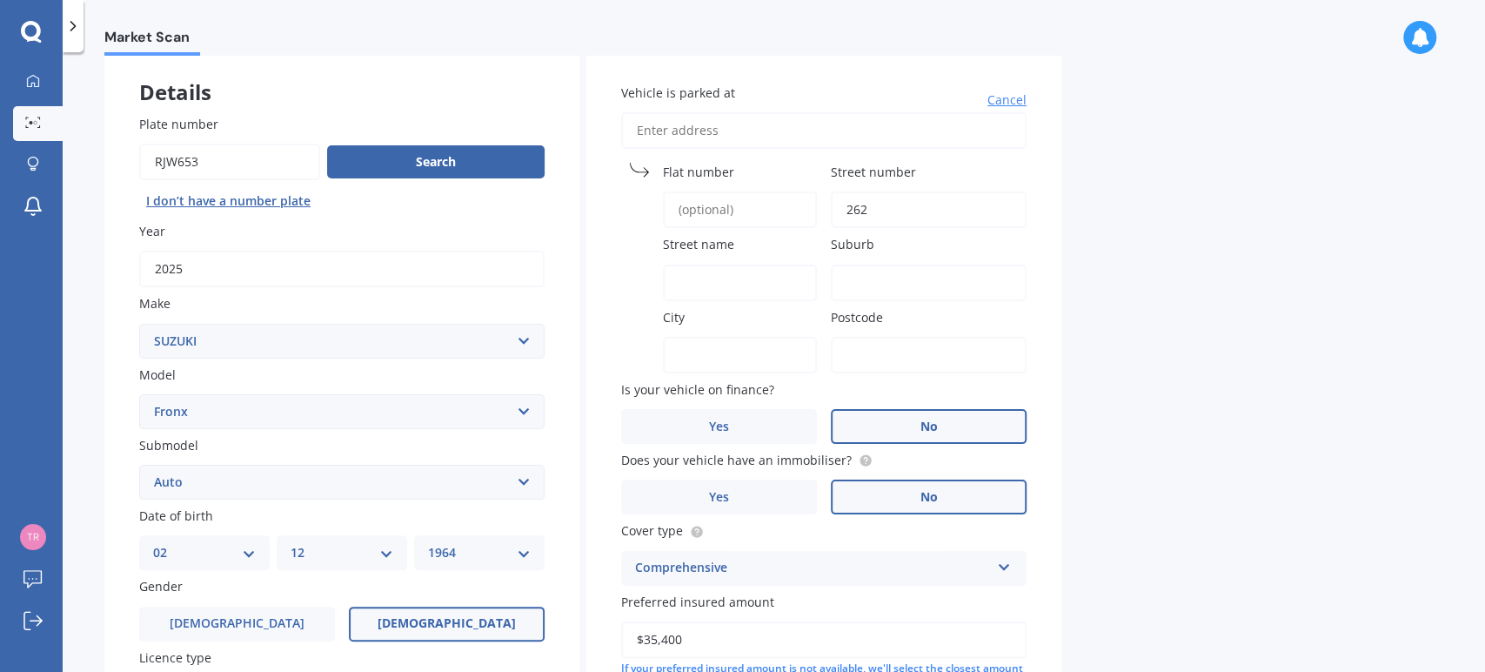
type input "262"
click at [777, 281] on input "Street name" at bounding box center [740, 282] width 154 height 37
type input "[GEOGRAPHIC_DATA]"
type input "[STREET_ADDRESS]"
type input "262"
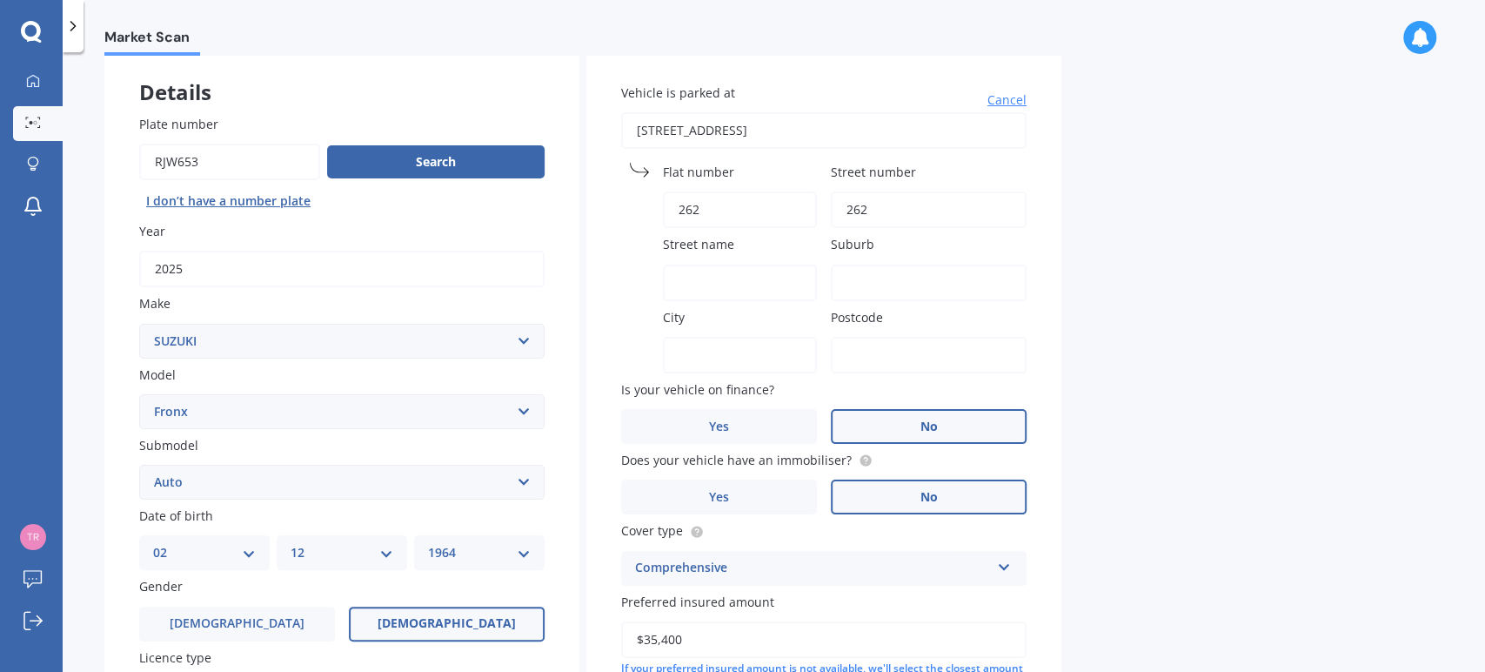
type input "[GEOGRAPHIC_DATA]"
type input "4312"
click at [733, 282] on input "Street name" at bounding box center [740, 282] width 154 height 37
type input "[GEOGRAPHIC_DATA]"
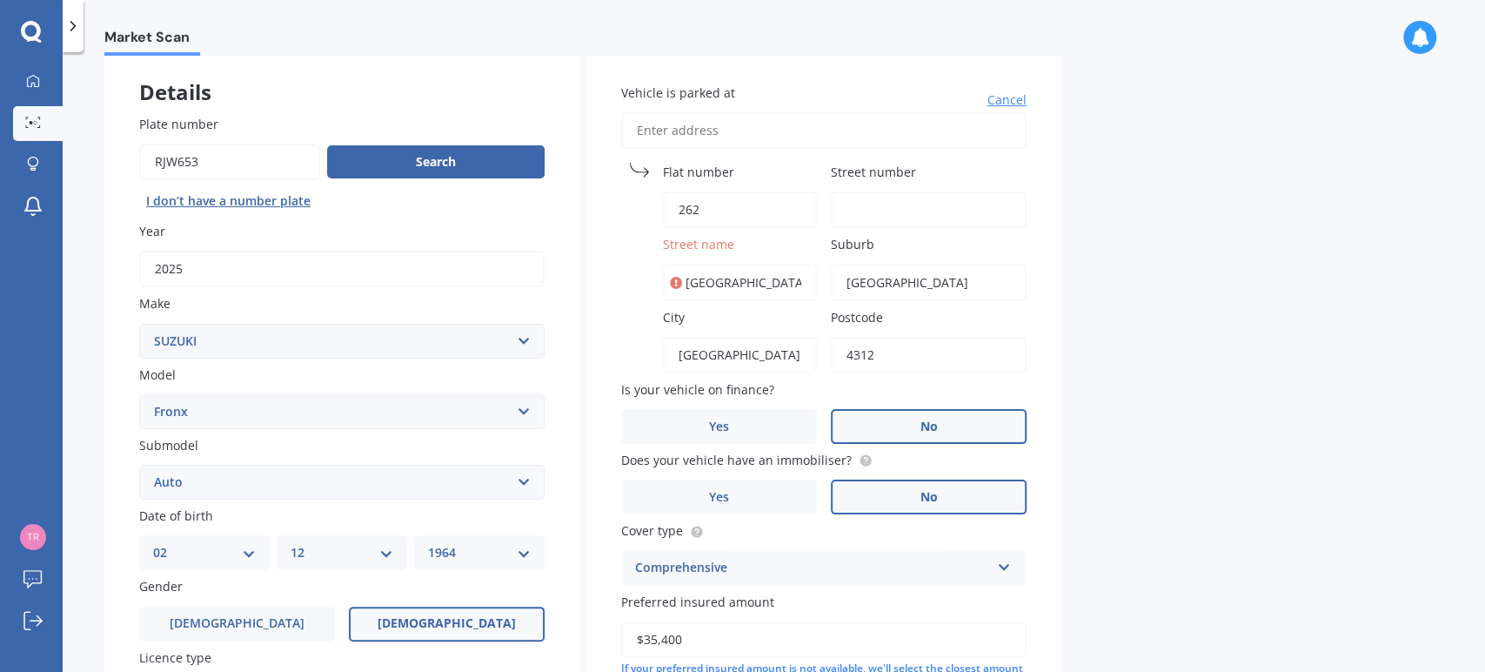
type input "[STREET_ADDRESS]"
type input "262"
click at [907, 135] on input "Vehicle is parked at" at bounding box center [823, 130] width 405 height 37
type input "2"
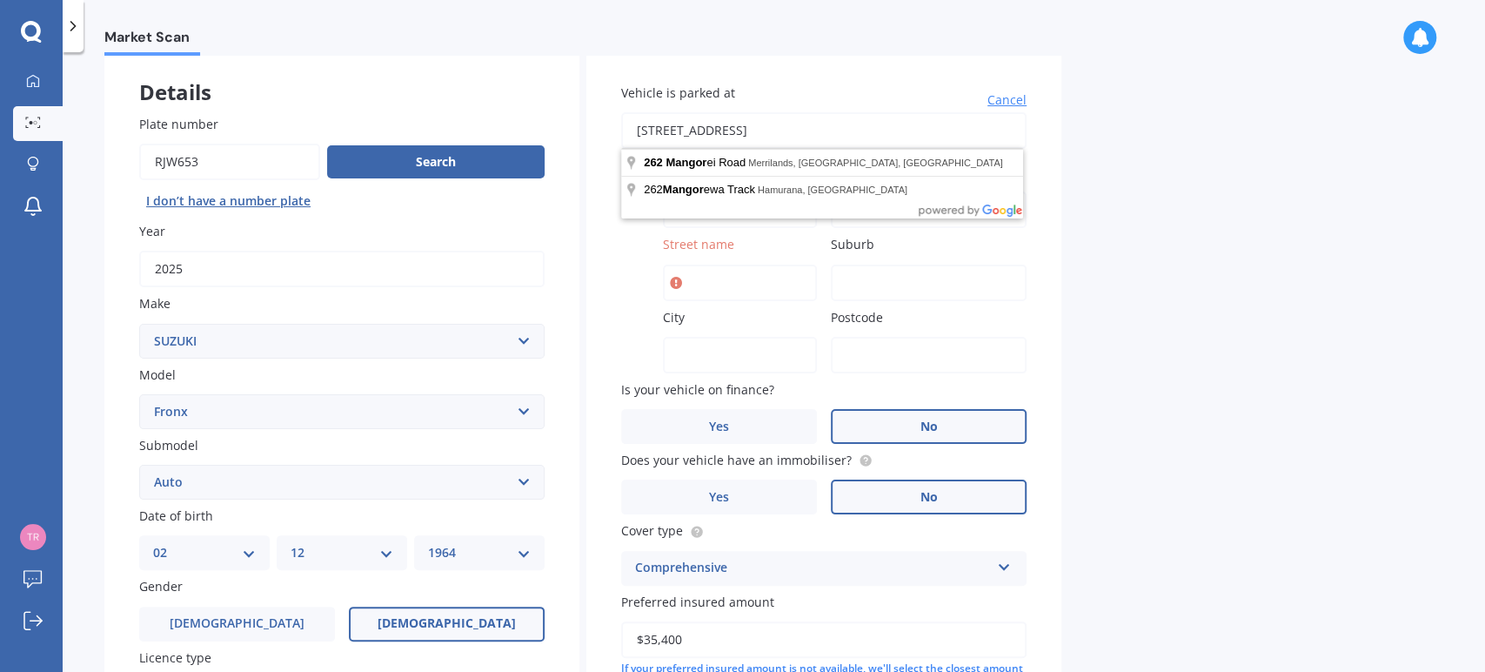
type input "[STREET_ADDRESS]"
type input "262"
type input "[GEOGRAPHIC_DATA]"
type input "Merrilands"
type input "[GEOGRAPHIC_DATA]"
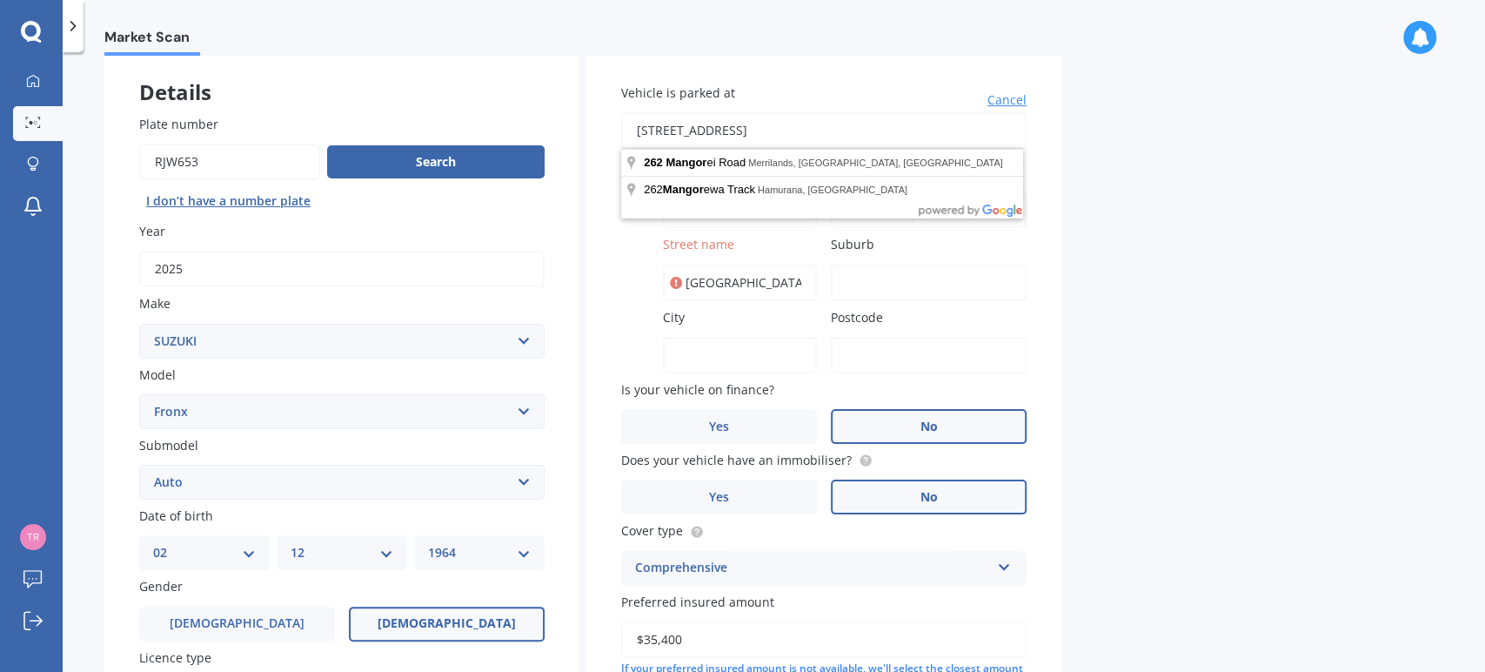
type input "4312"
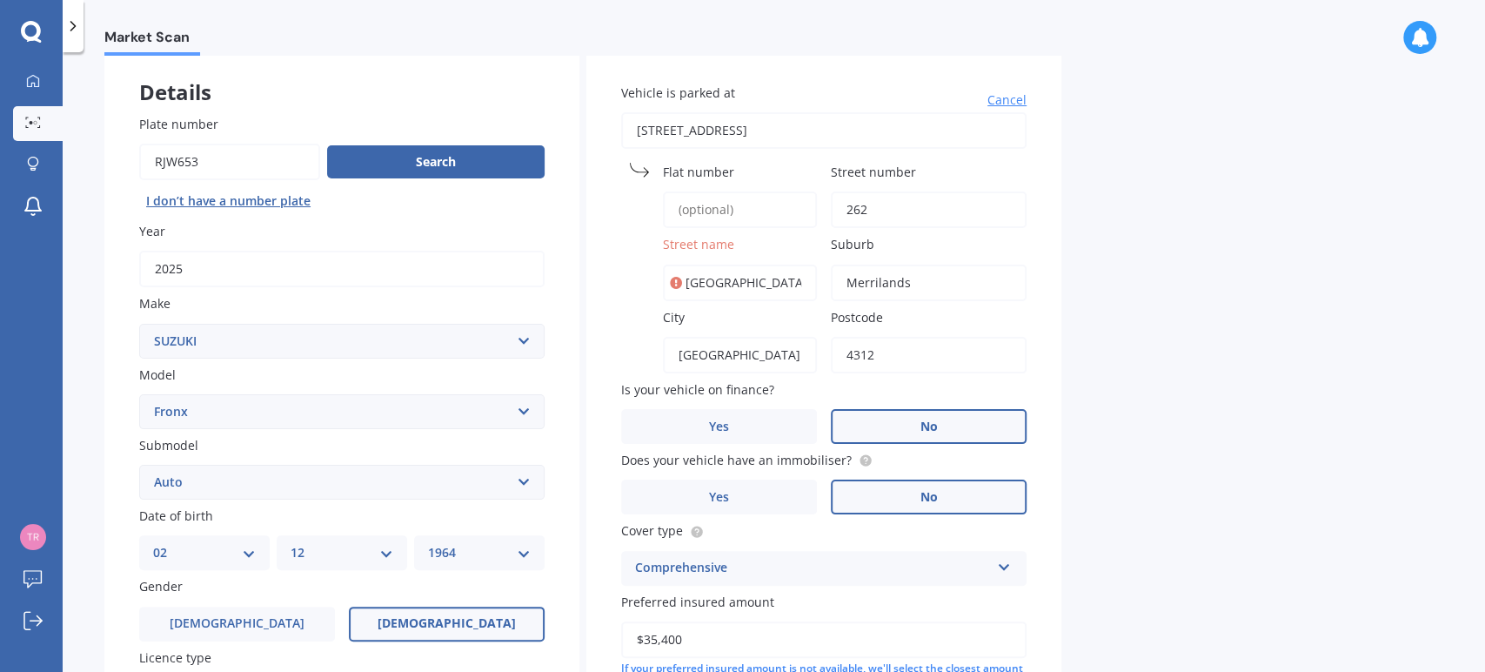
scroll to position [351, 0]
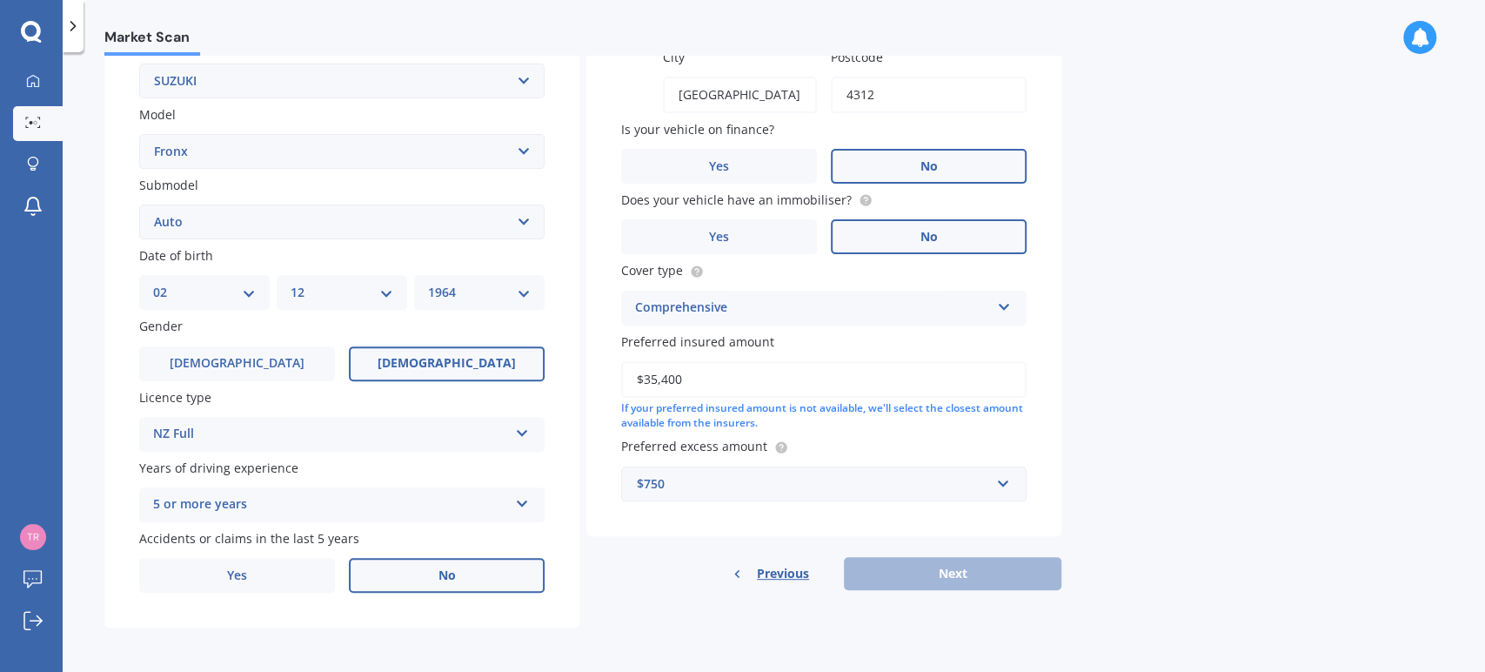
click at [1021, 564] on div "Previous Next" at bounding box center [823, 573] width 475 height 33
click at [927, 571] on div "Previous Next" at bounding box center [823, 573] width 475 height 33
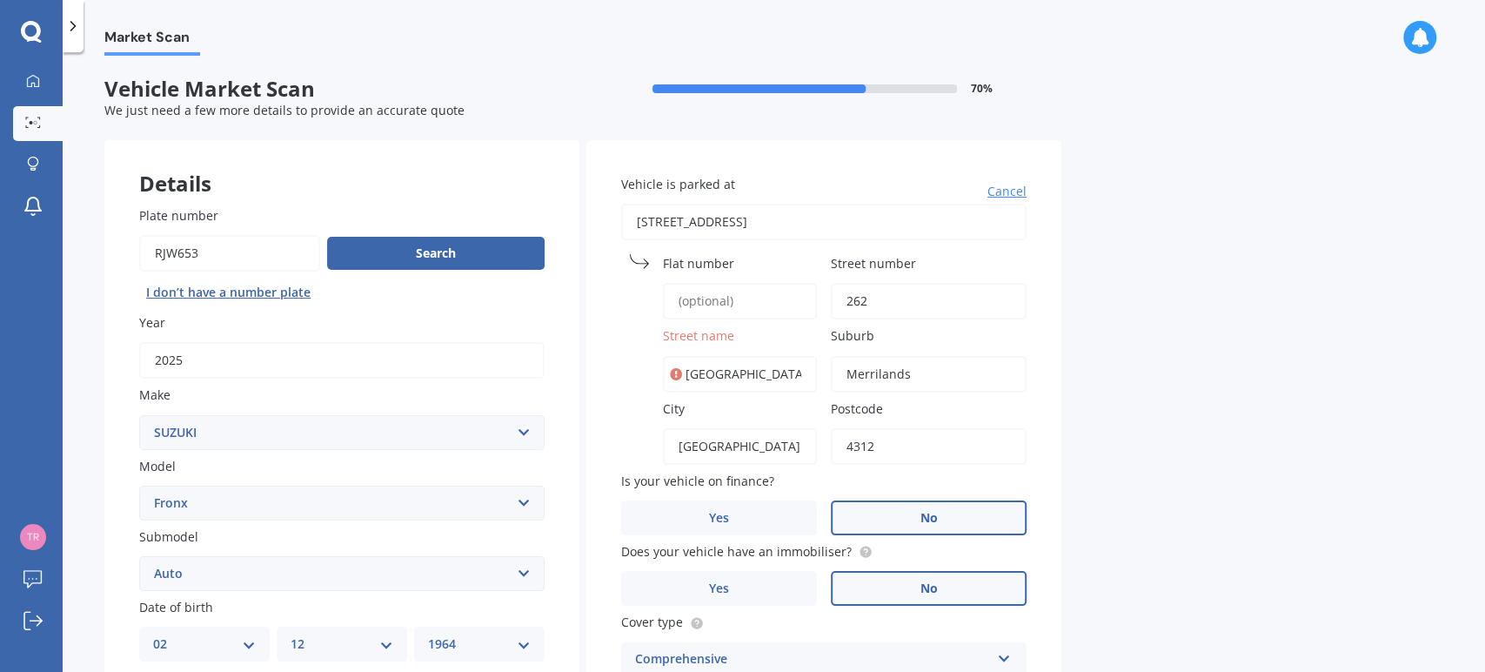
click at [905, 305] on input "262" at bounding box center [929, 301] width 196 height 37
type input "2"
click at [923, 374] on input "Merrilands" at bounding box center [929, 374] width 196 height 37
type input "Merr"
click at [1019, 193] on span "Cancel" at bounding box center [1006, 191] width 39 height 17
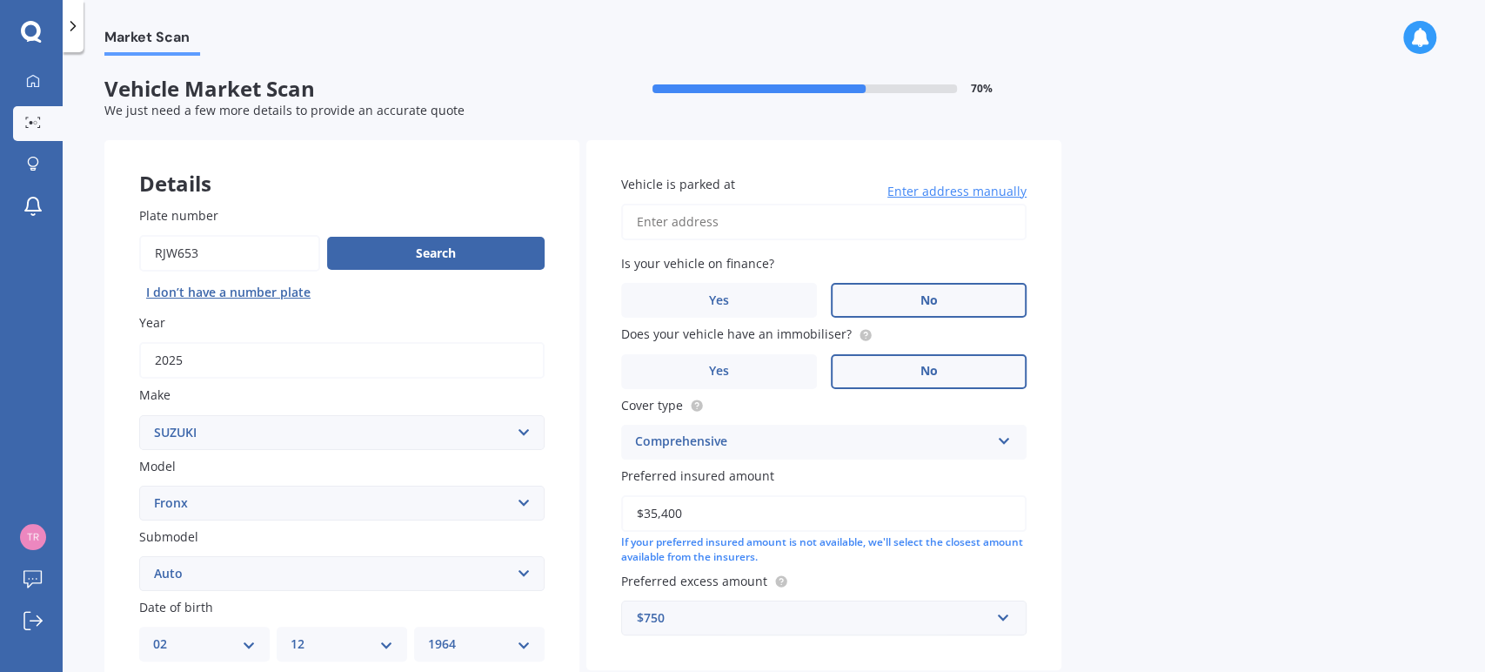
click at [787, 228] on input "Vehicle is parked at" at bounding box center [823, 222] width 405 height 37
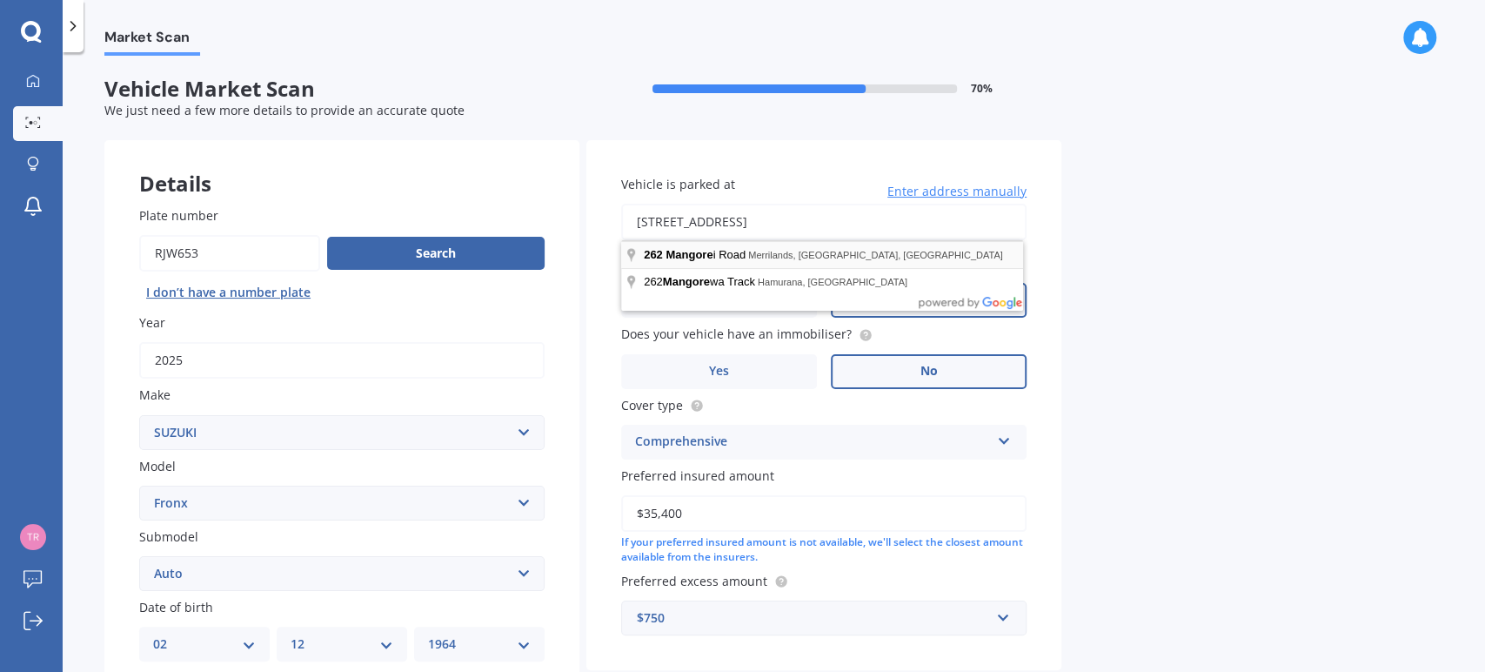
type input "[STREET_ADDRESS]"
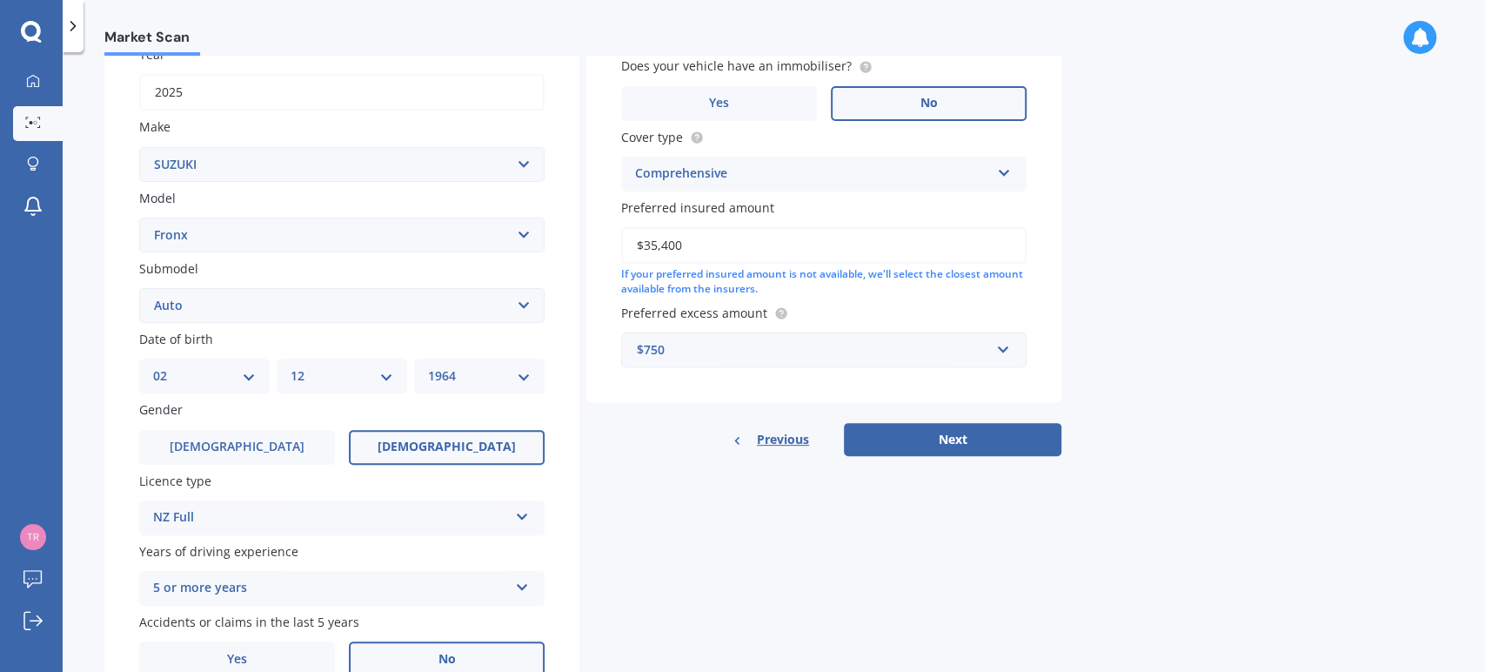
scroll to position [277, 0]
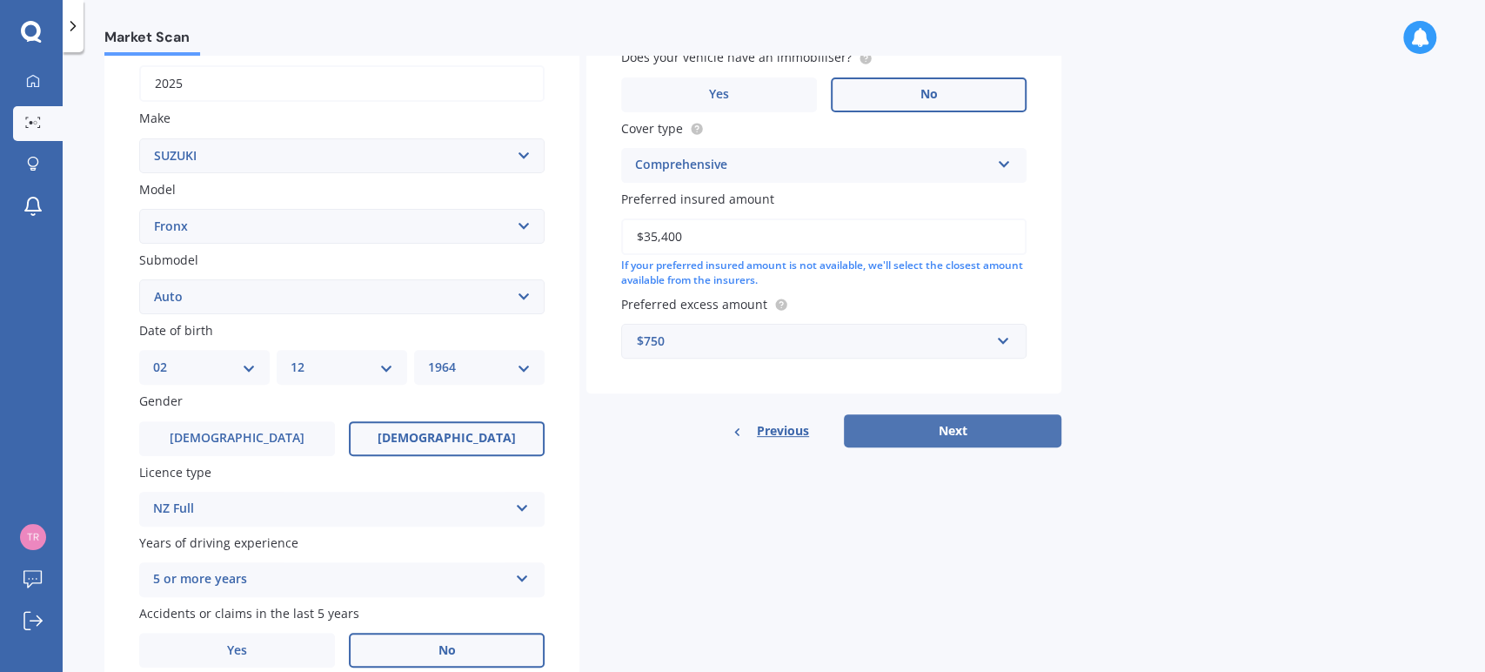
click at [1014, 433] on button "Next" at bounding box center [953, 430] width 218 height 33
select select "02"
select select "12"
select select "1964"
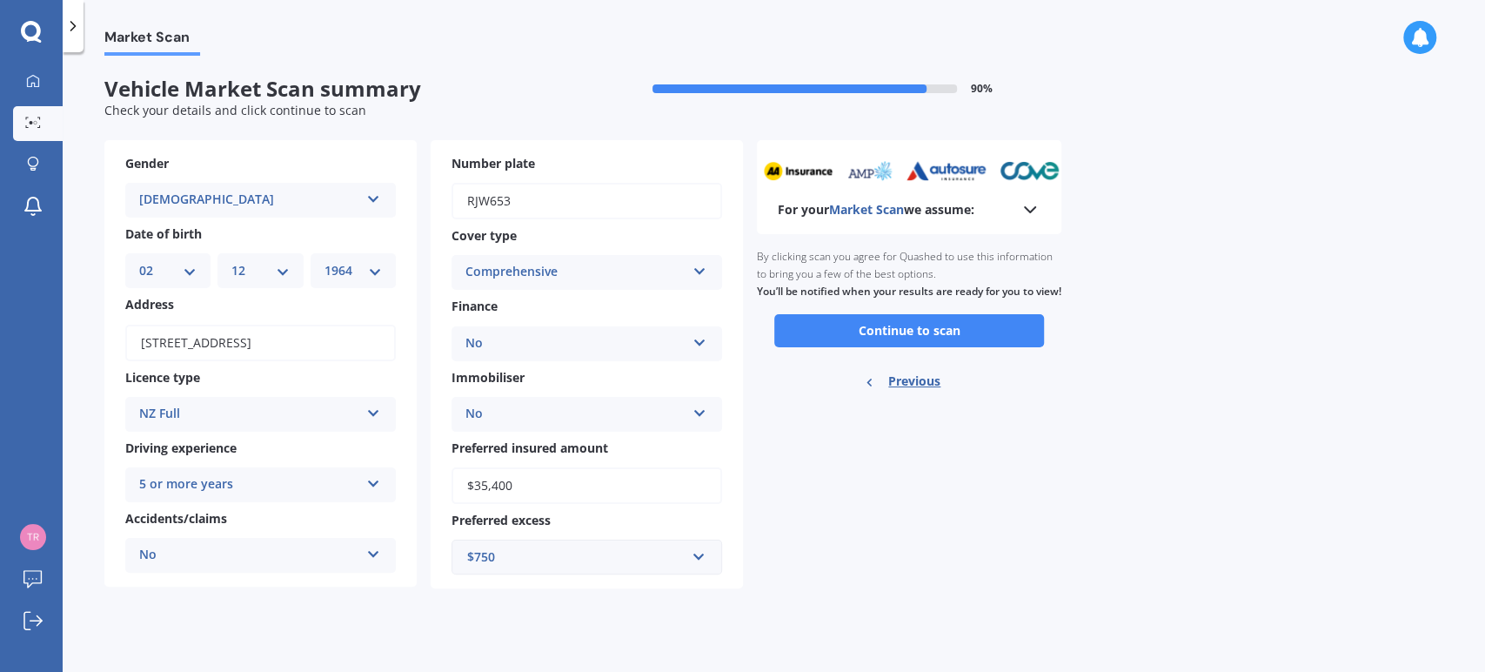
scroll to position [0, 0]
click at [963, 342] on button "Continue to scan" at bounding box center [909, 330] width 270 height 33
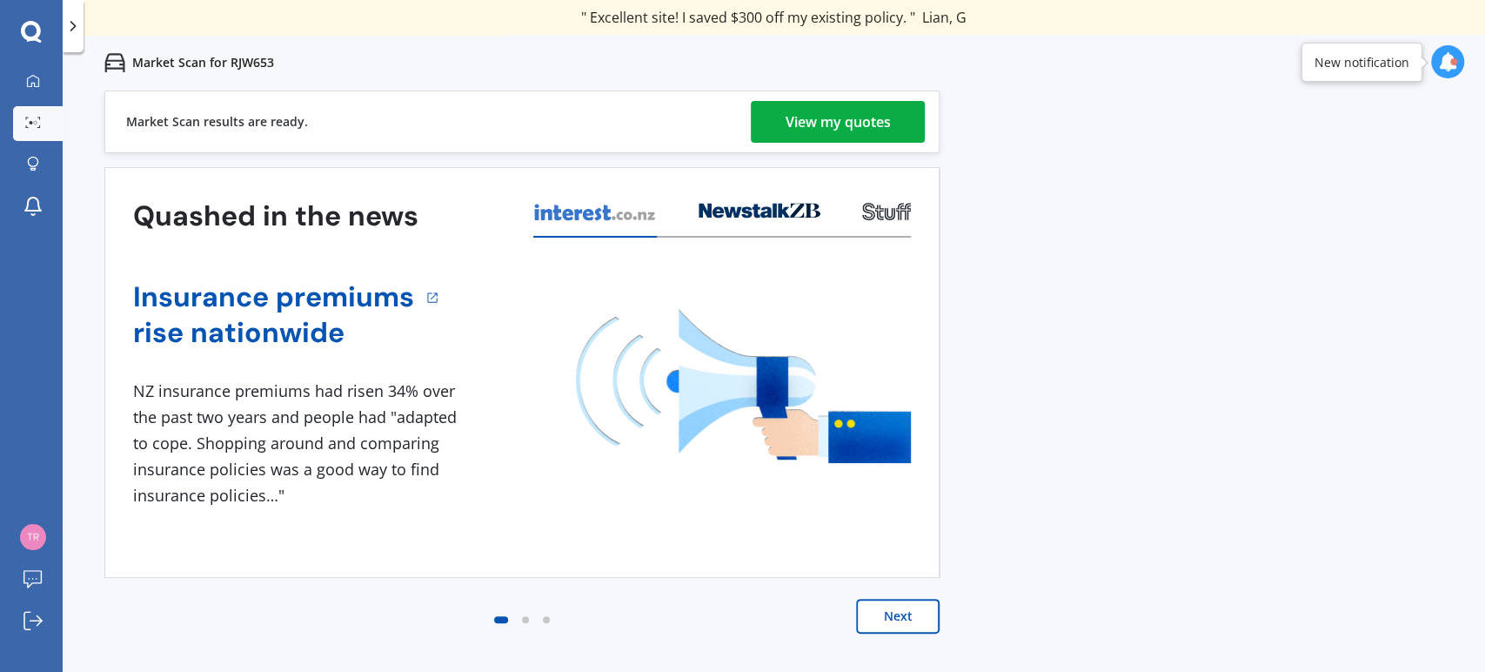
click at [863, 130] on div "View my quotes" at bounding box center [838, 122] width 105 height 42
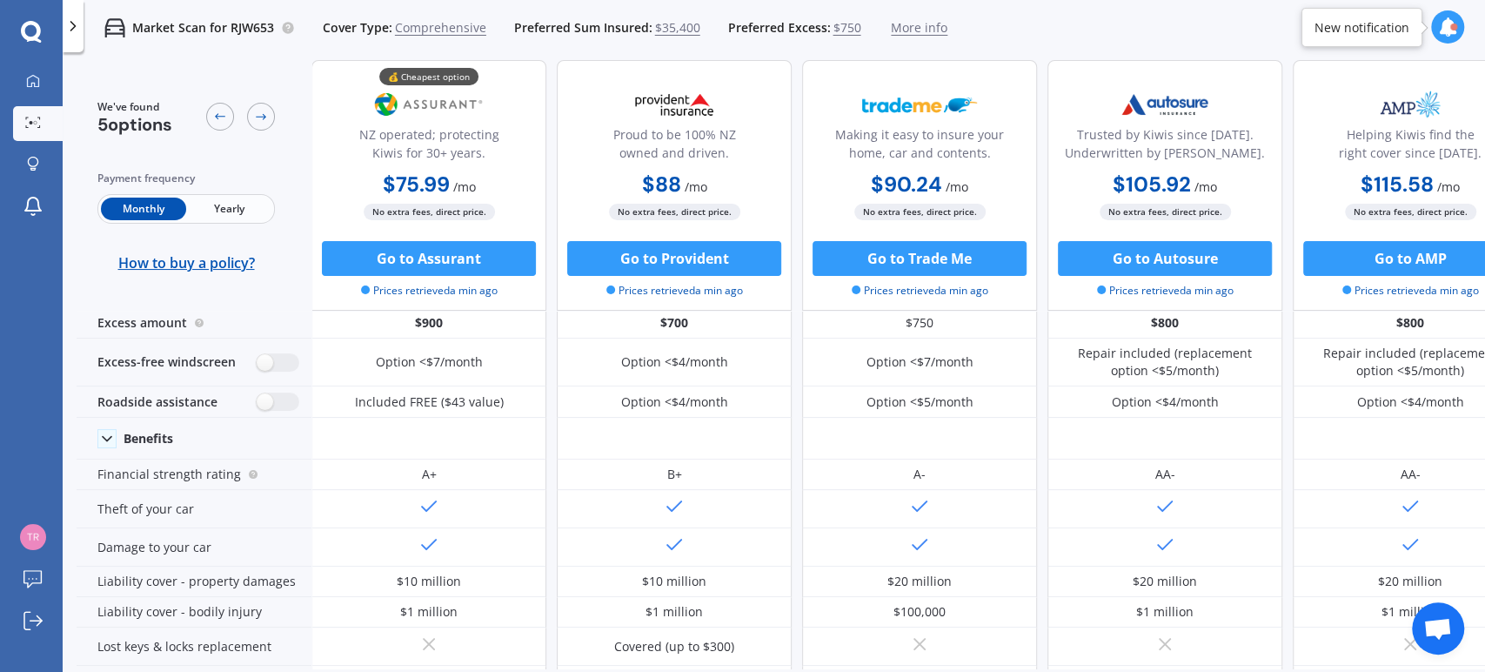
scroll to position [49, 0]
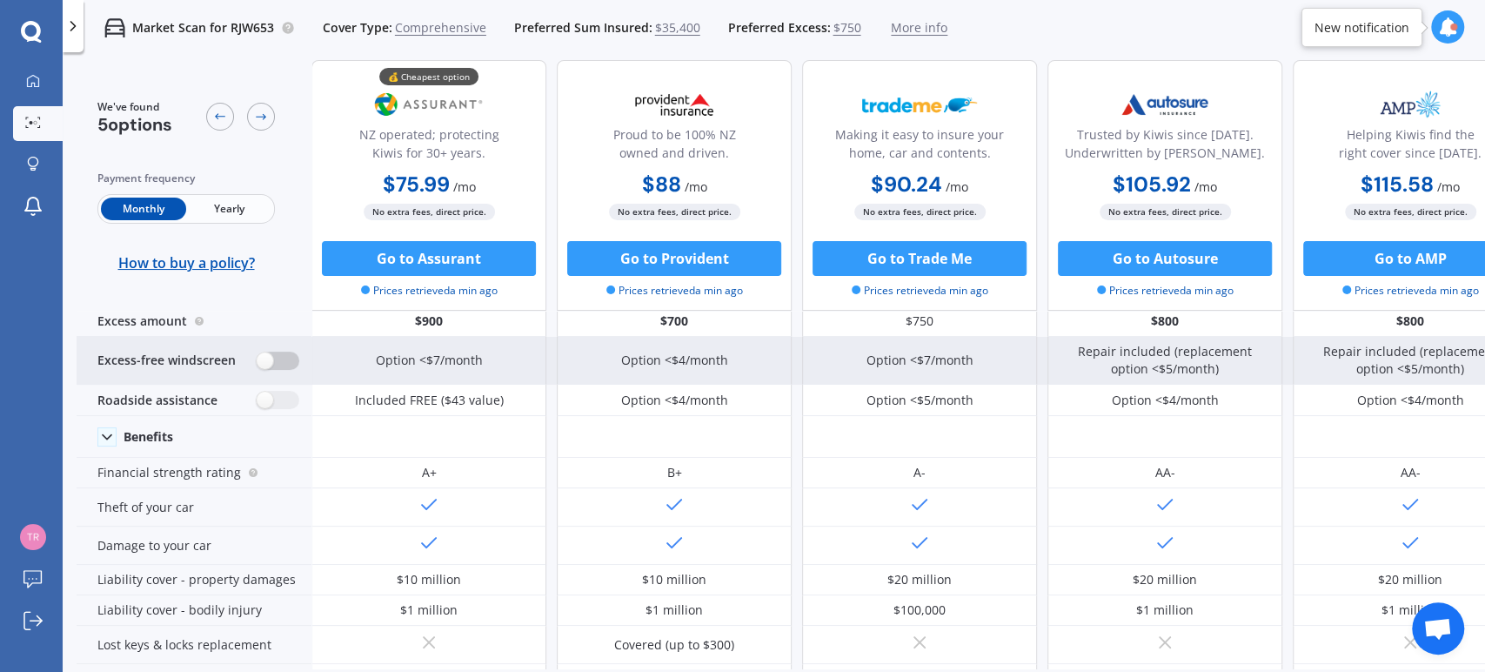
click at [271, 362] on label at bounding box center [278, 360] width 43 height 18
radio input "true"
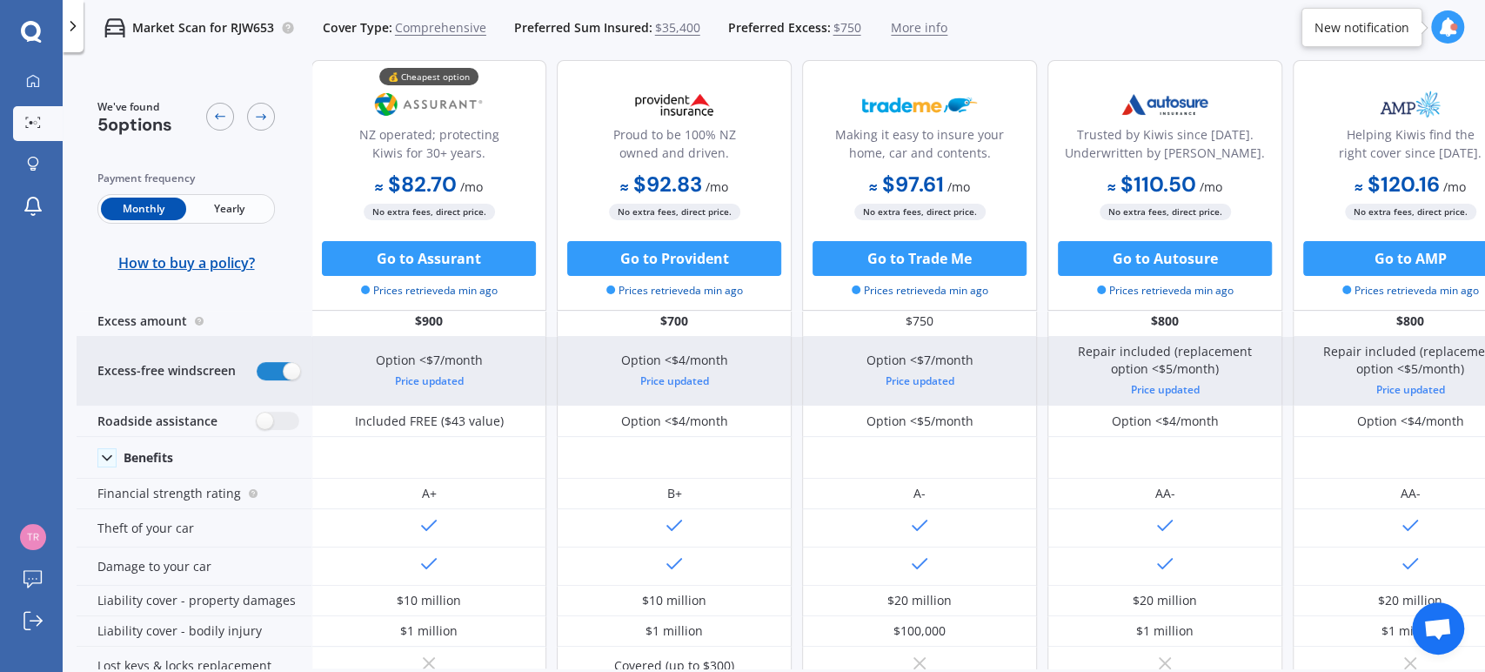
click at [445, 382] on div "Price updated" at bounding box center [429, 380] width 107 height 17
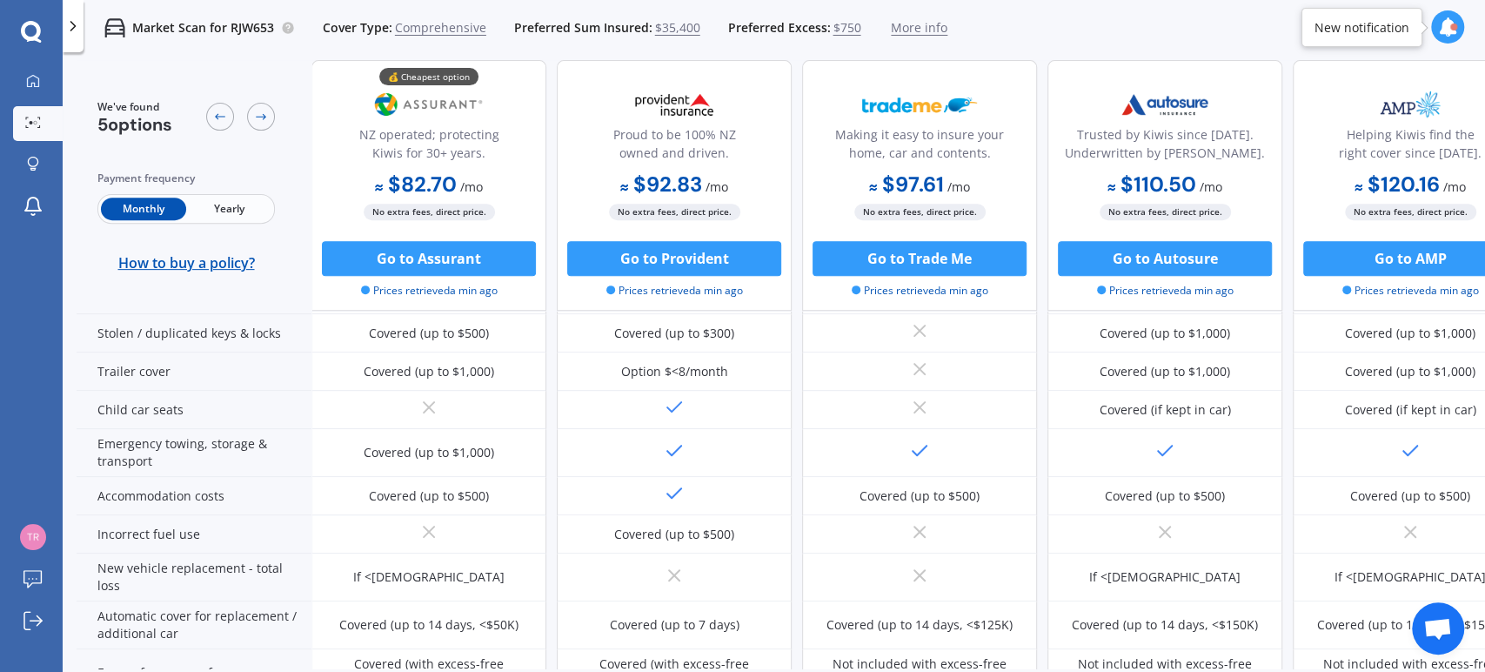
scroll to position [420, 0]
click at [250, 204] on span "Yearly" at bounding box center [228, 208] width 85 height 23
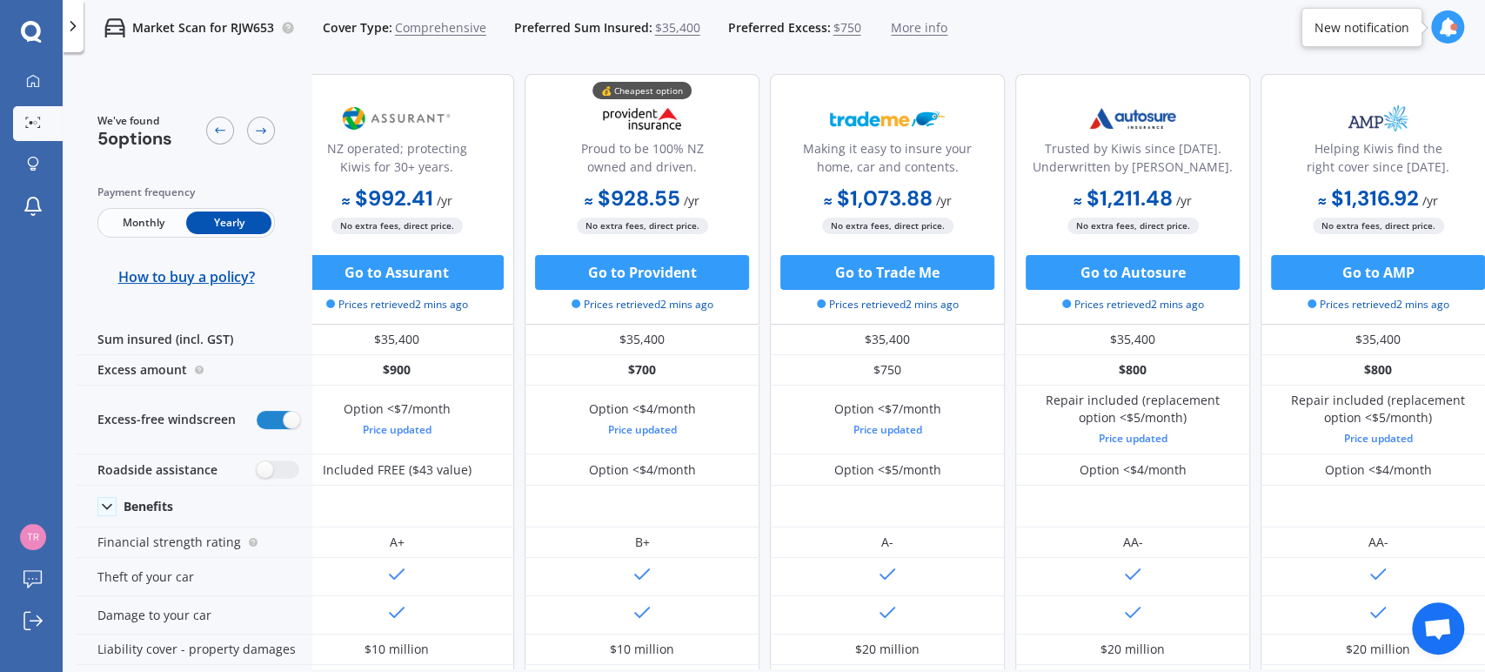
scroll to position [0, 0]
